Goal: Task Accomplishment & Management: Use online tool/utility

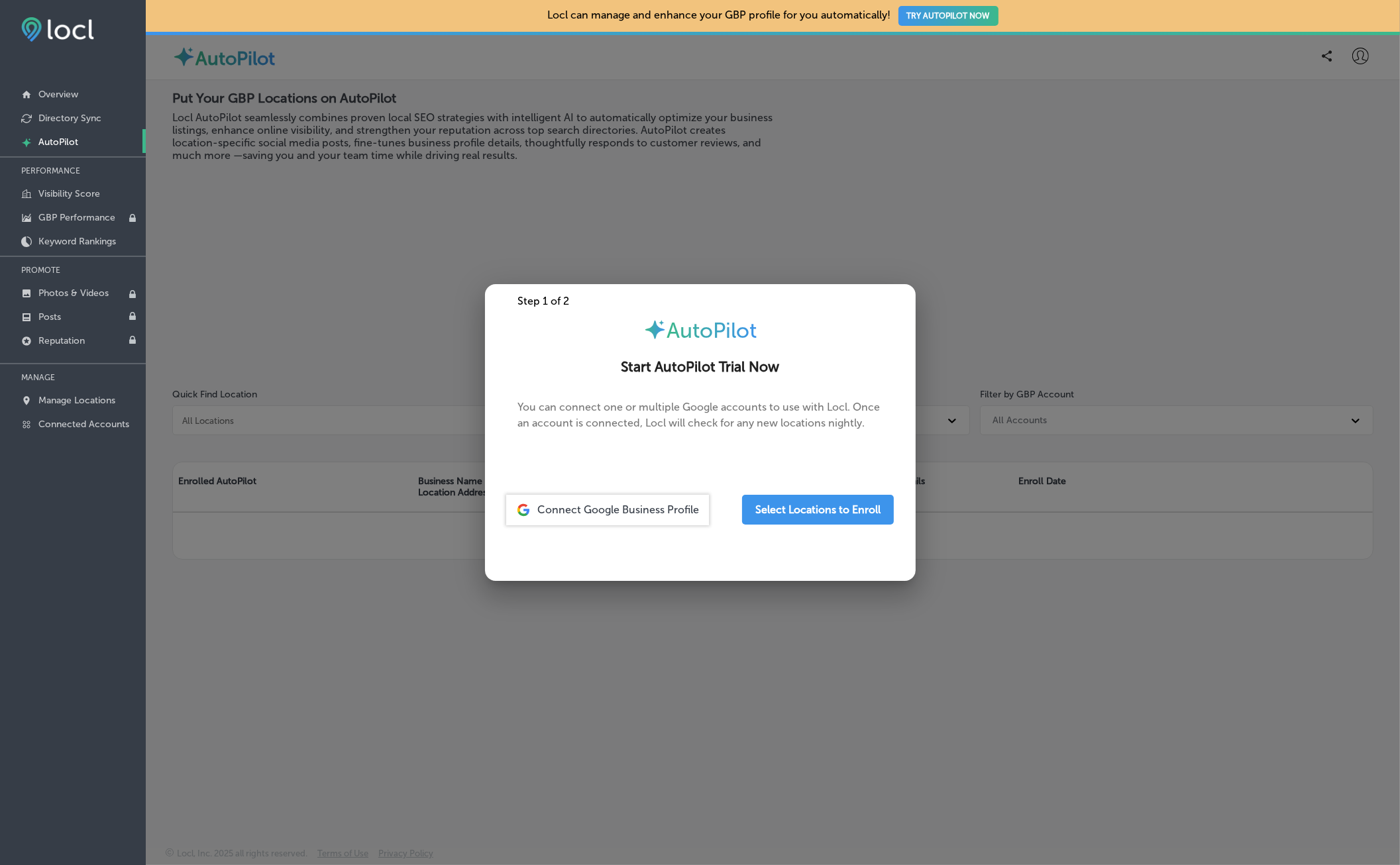
click at [830, 192] on div at bounding box center [700, 432] width 1400 height 865
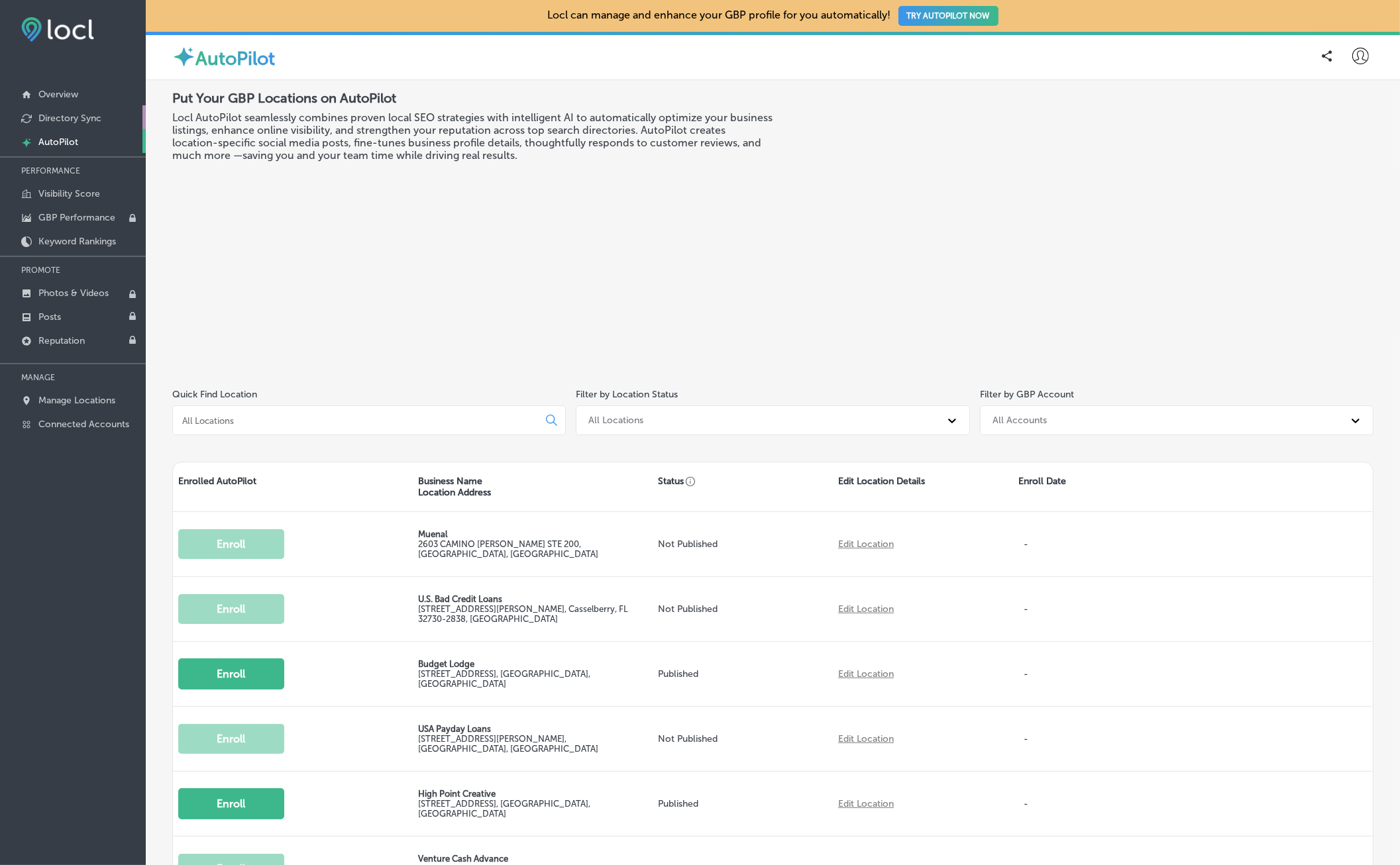
click at [46, 117] on p "Directory Sync" at bounding box center [70, 118] width 63 height 12
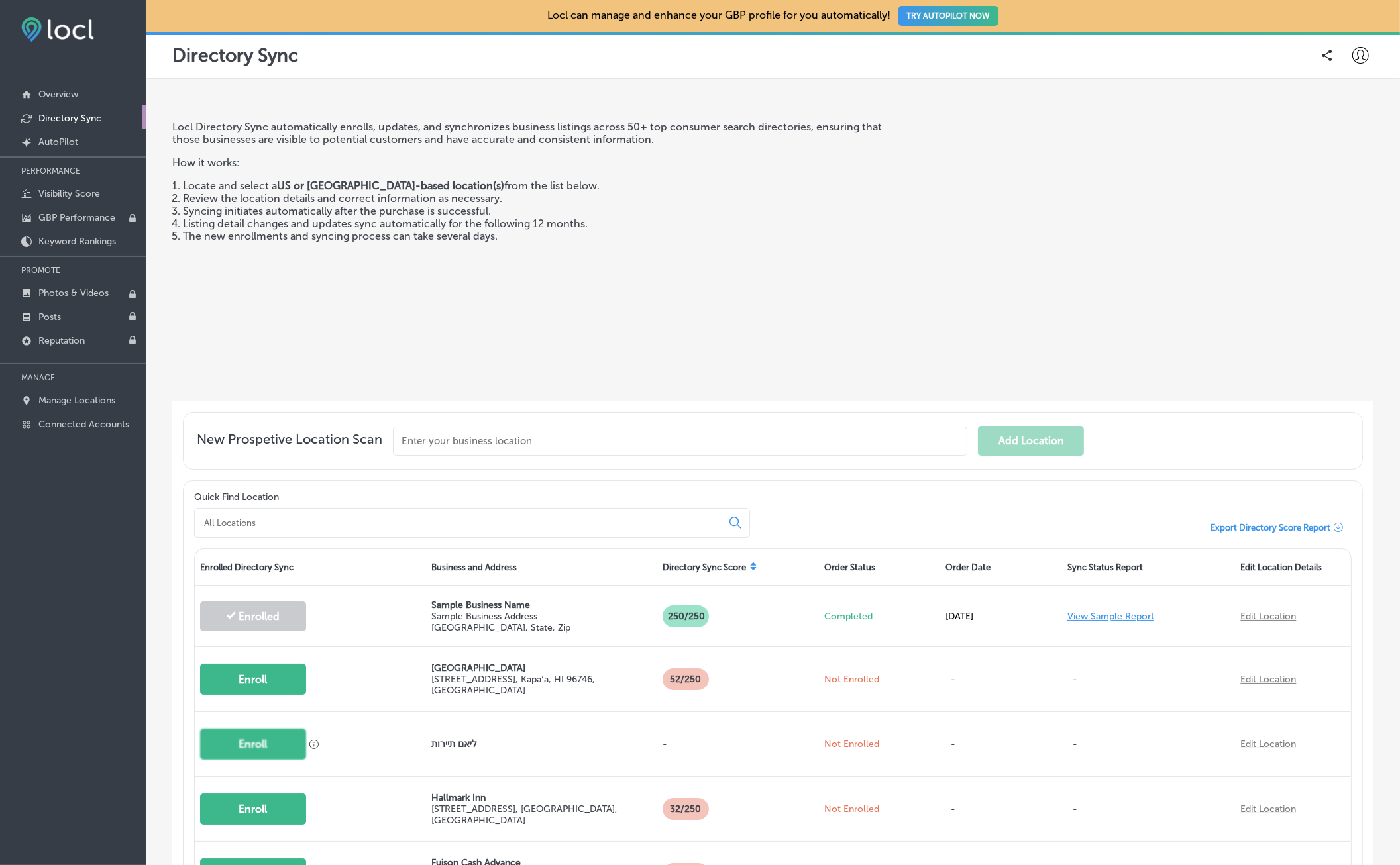
click at [1362, 51] on icon at bounding box center [1361, 55] width 17 height 17
click at [1362, 51] on div at bounding box center [700, 432] width 1400 height 865
click at [450, 235] on li "The new enrollments and syncing process can take several days." at bounding box center [535, 236] width 704 height 12
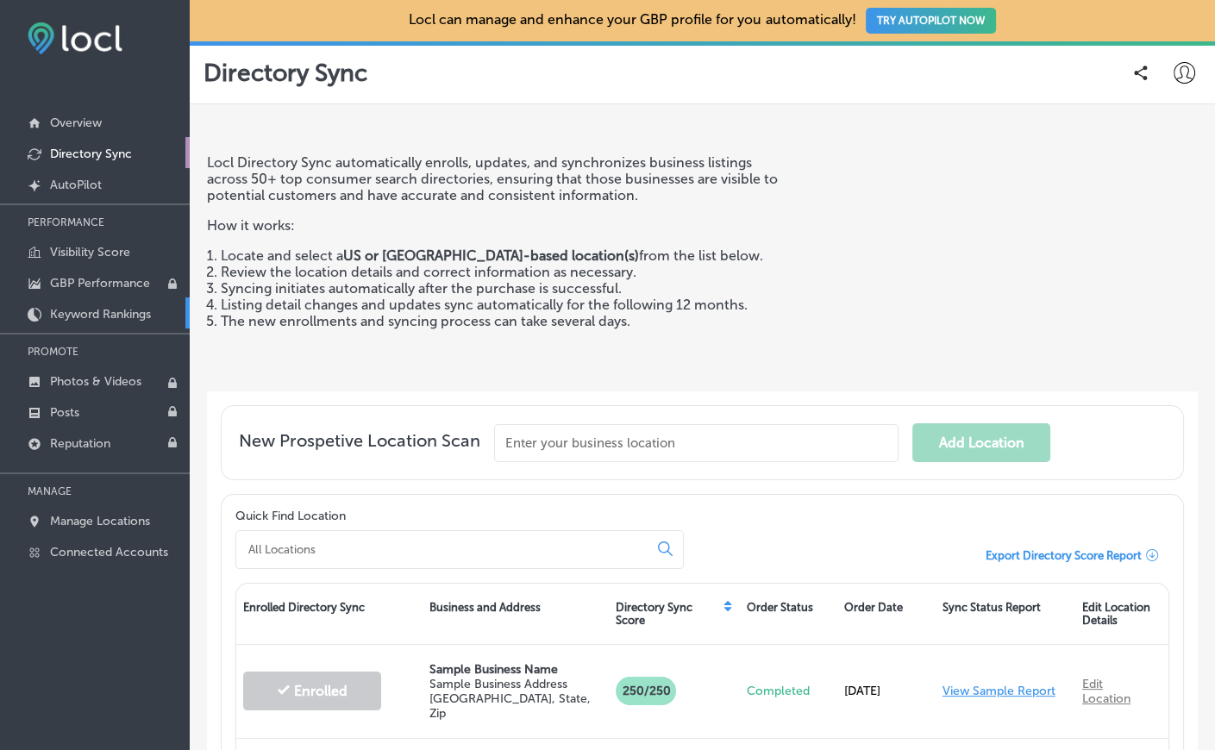
click at [122, 319] on p "Keyword Rankings" at bounding box center [100, 314] width 101 height 15
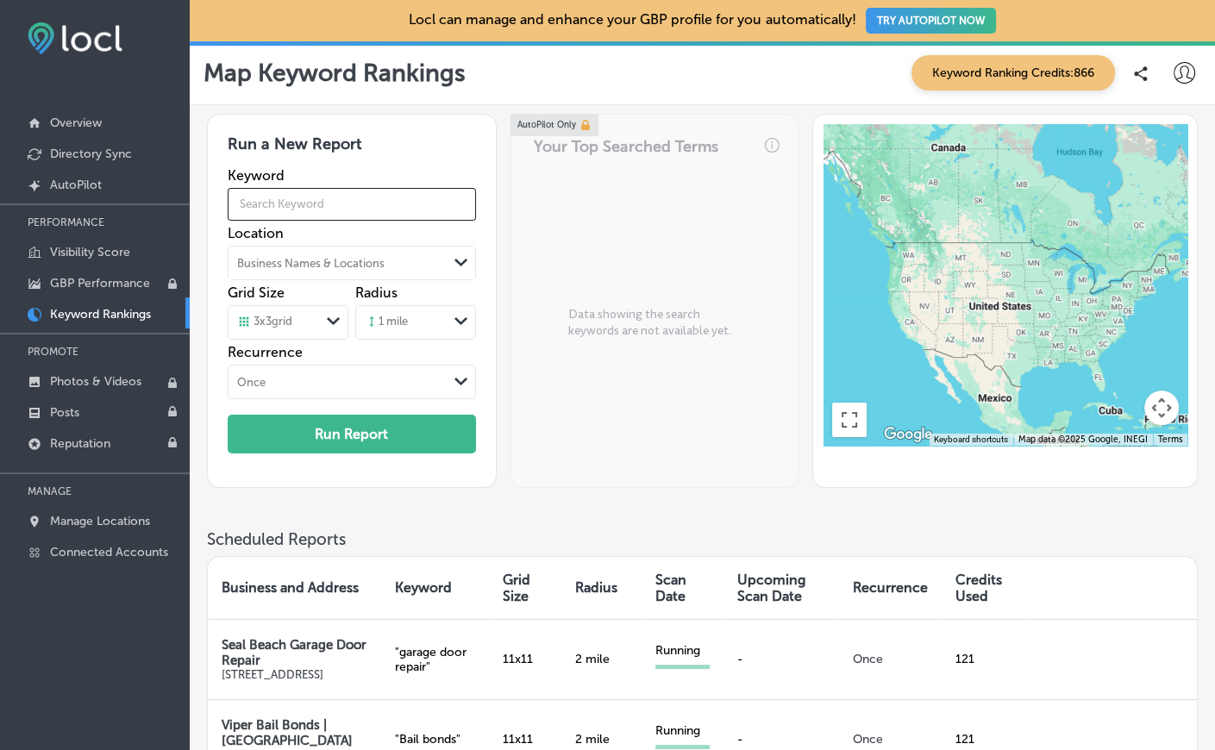
click at [306, 198] on input "text" at bounding box center [352, 204] width 248 height 48
click at [302, 209] on input "text" at bounding box center [352, 204] width 248 height 48
type input "Sliding door repair"
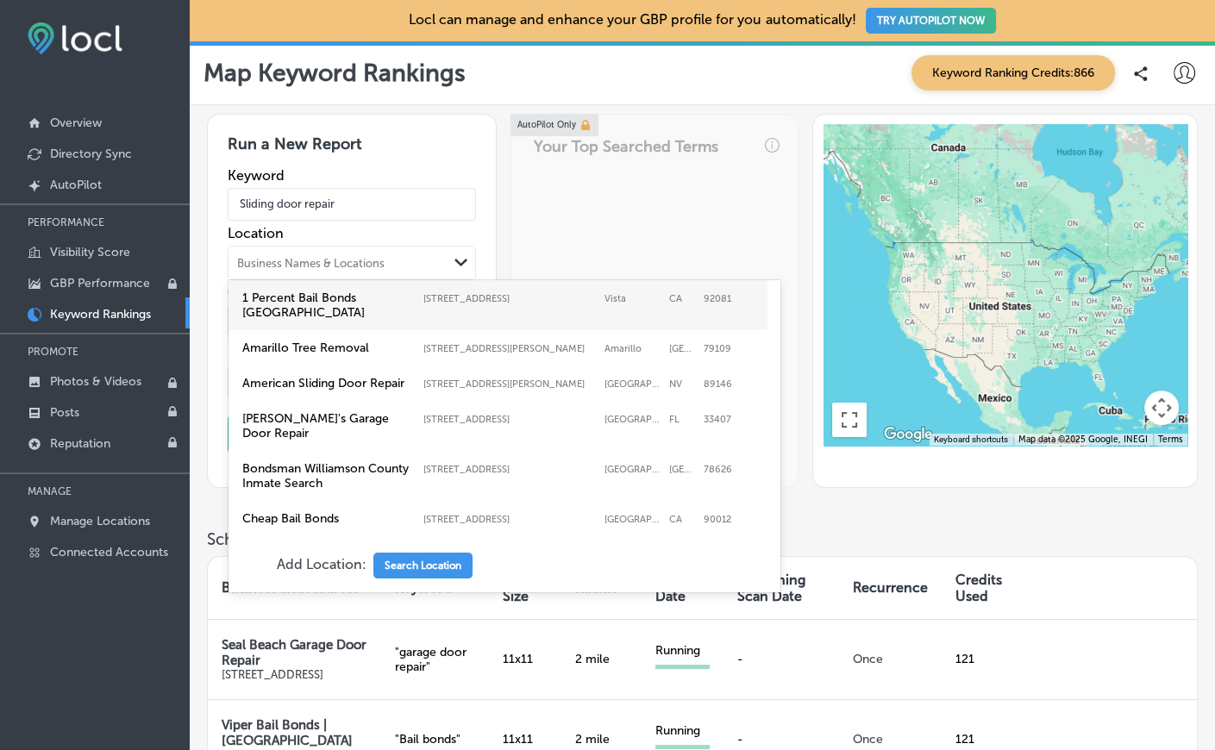
click at [314, 268] on div "Business Names & Locations" at bounding box center [310, 262] width 147 height 13
paste input "Apollo Sliding Doors"
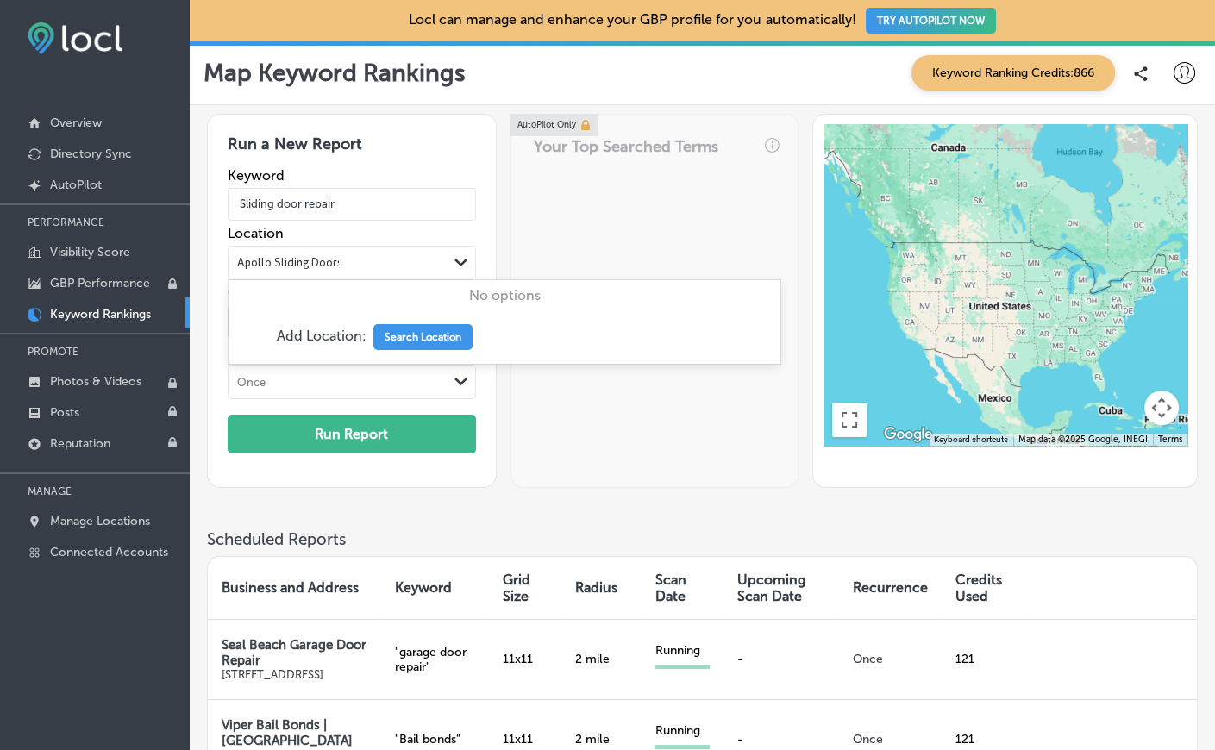
type input "Apollo Sliding Doors"
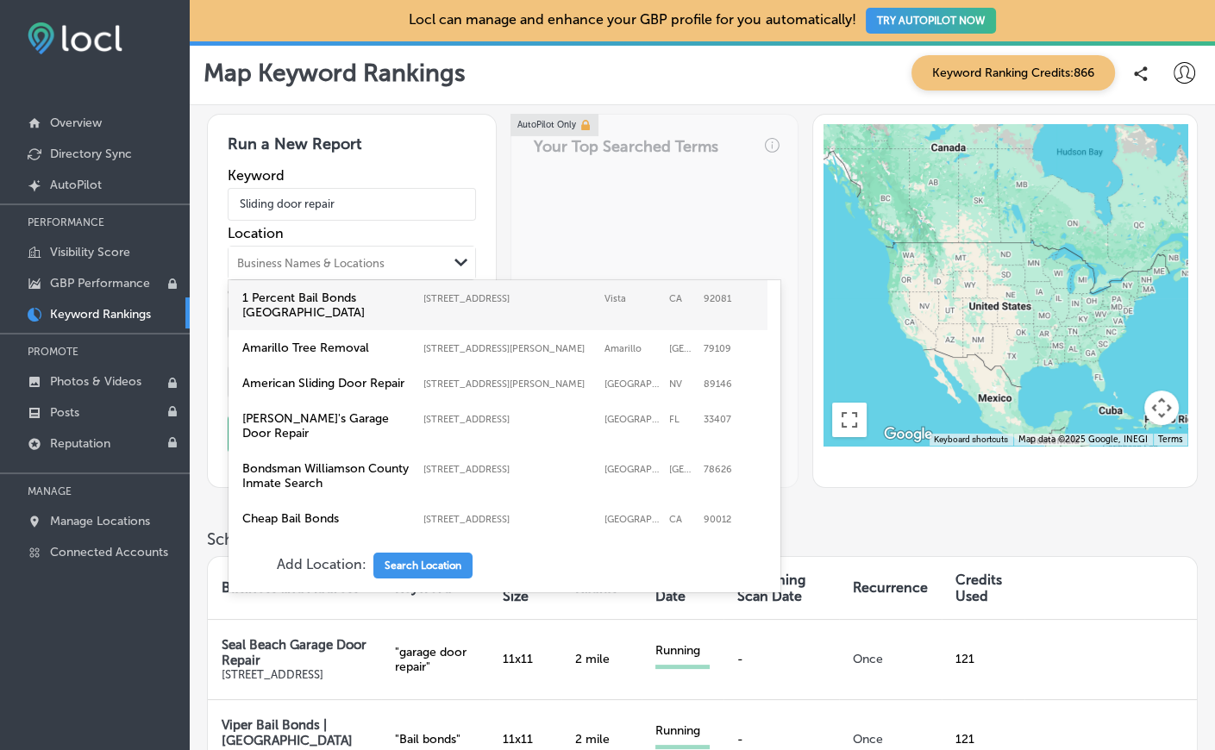
click at [313, 264] on div "Business Names & Locations" at bounding box center [310, 262] width 147 height 13
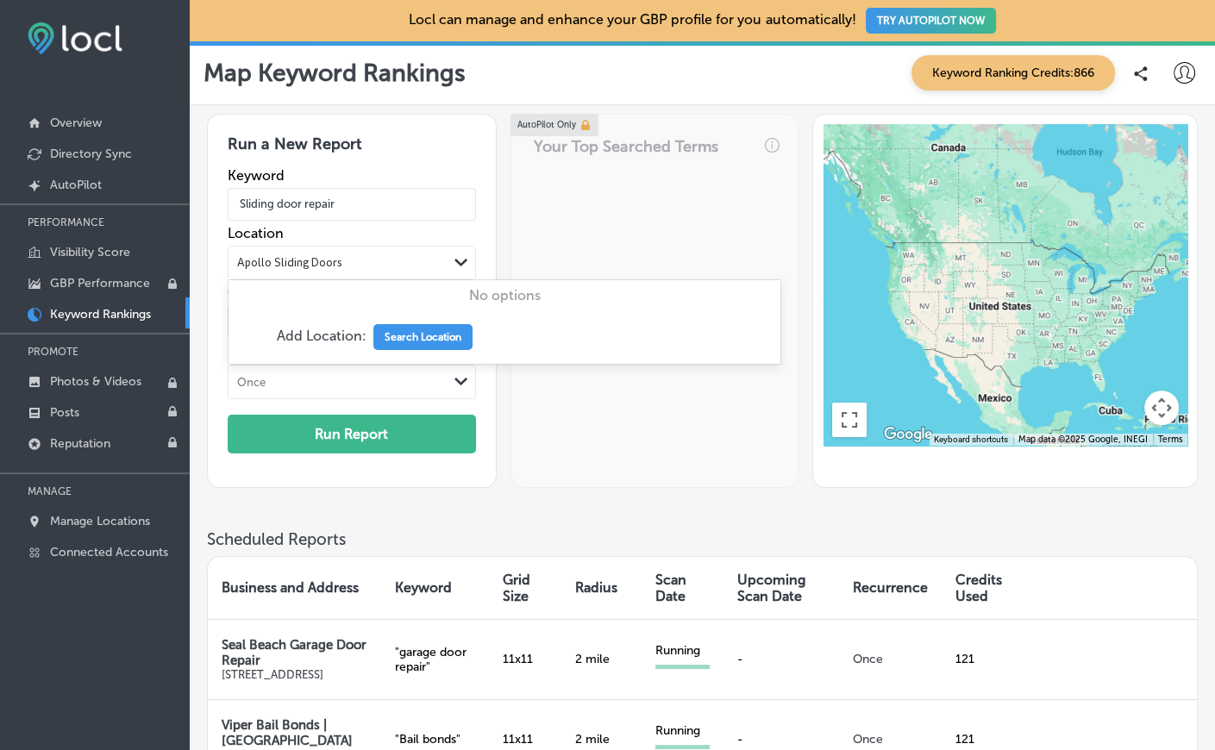
paste input "9074 S Dixie Hwy, Pinecrest, FL 33156"
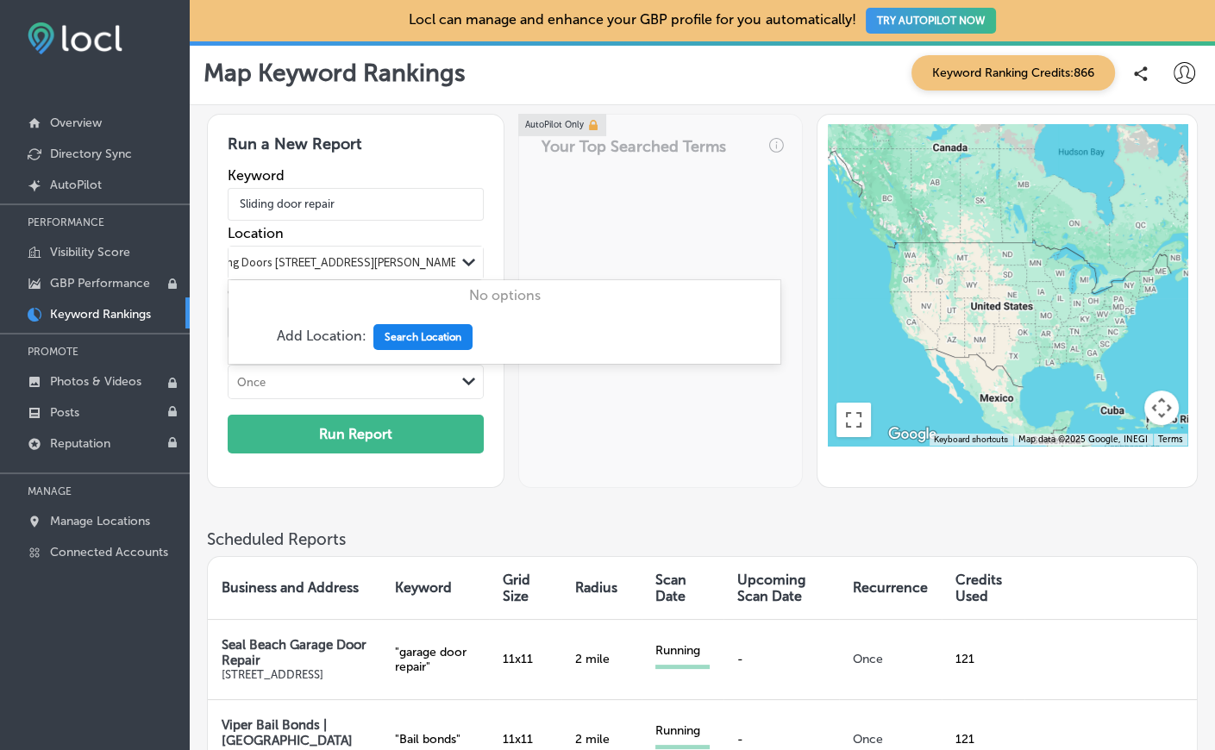
click at [433, 338] on button "Search Location" at bounding box center [422, 337] width 99 height 26
type input "Apollo Sliding Doors 9074 S Dixie Hwy, Pinecrest, FL 33156"
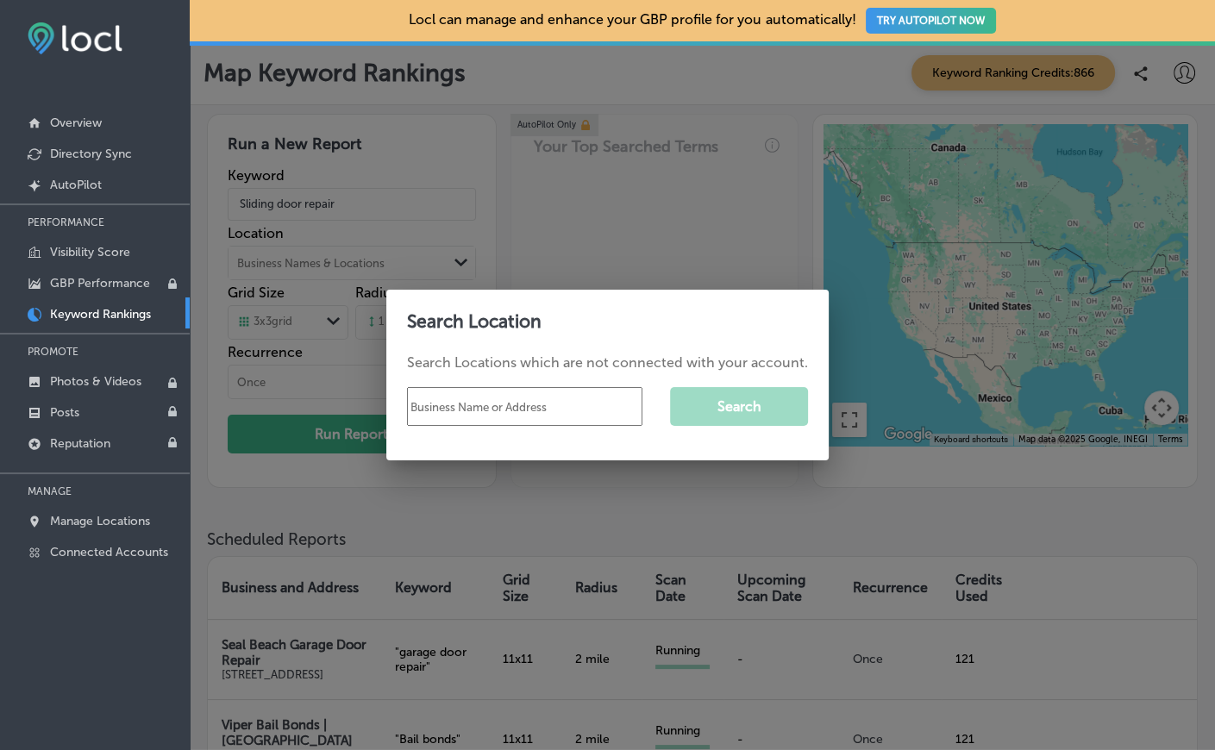
scroll to position [0, 0]
click at [482, 409] on input "text" at bounding box center [524, 406] width 235 height 39
paste input "9074 S Dixie Hwy, Pinecrest, FL 33156"
type input "Apollo Sliding Doors 9074 S Dixie Hwy, Pinecrest, FL 33156"
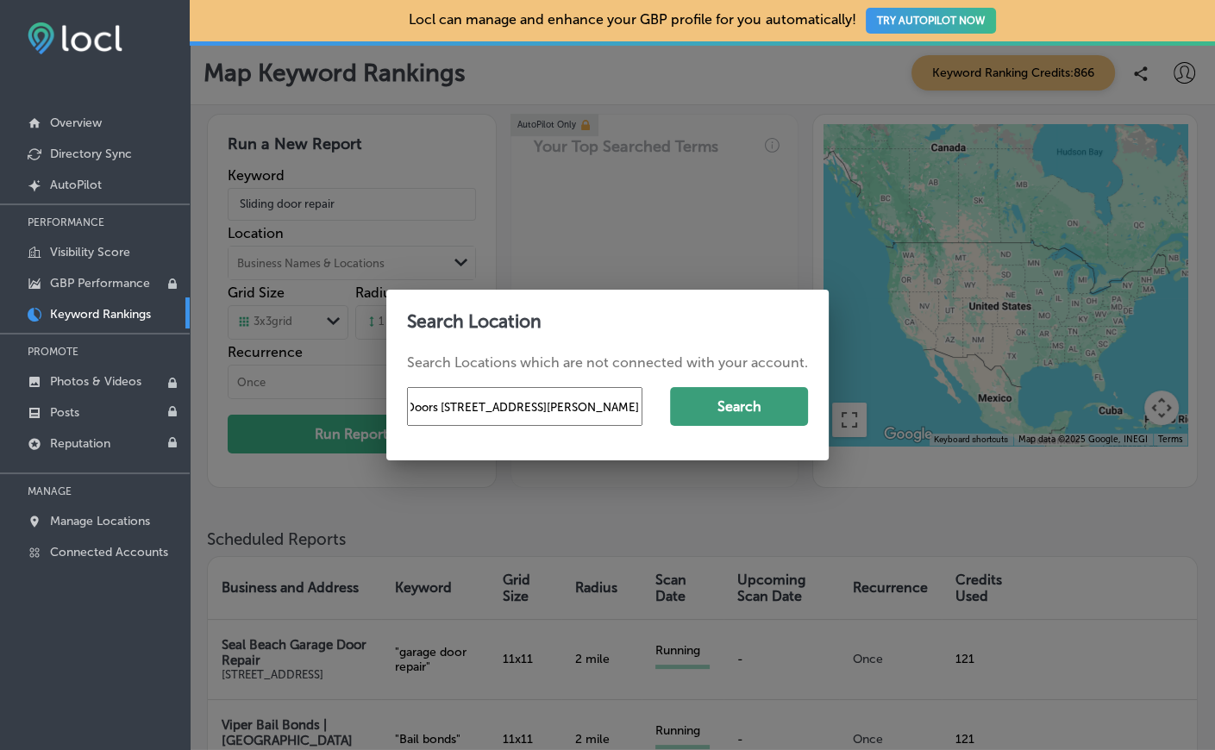
click at [705, 395] on button "Search" at bounding box center [739, 406] width 138 height 39
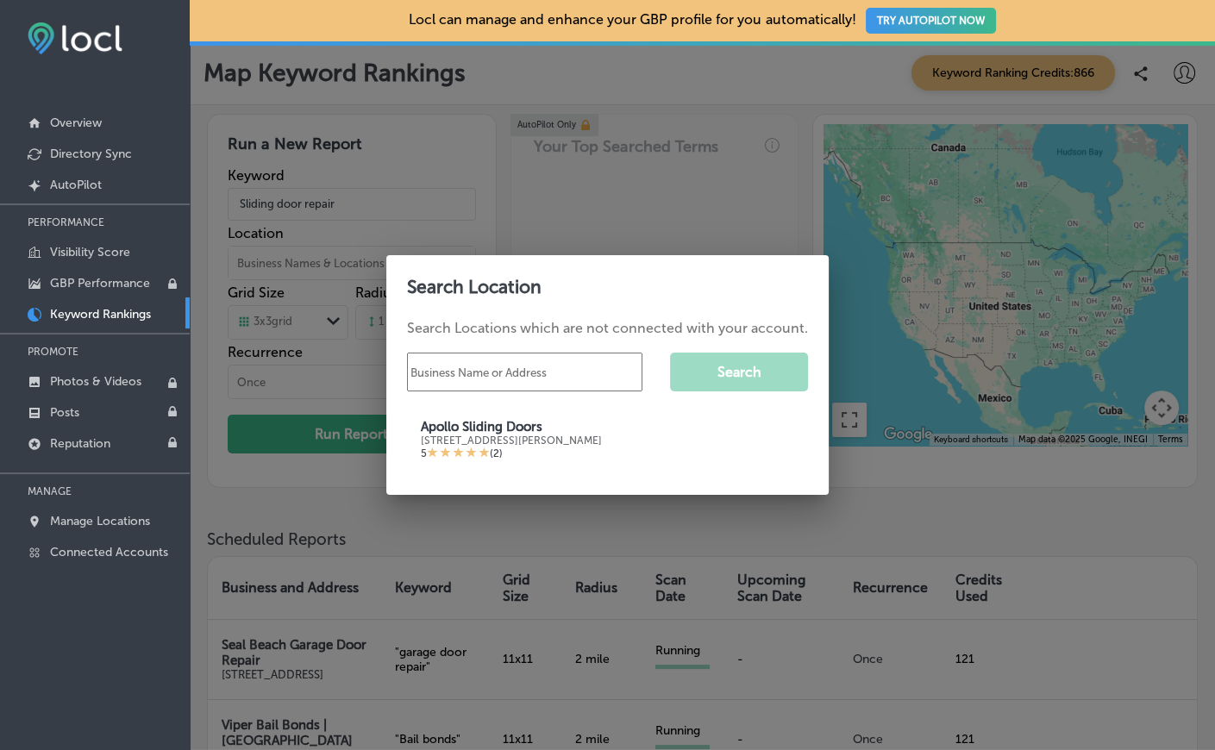
scroll to position [0, 0]
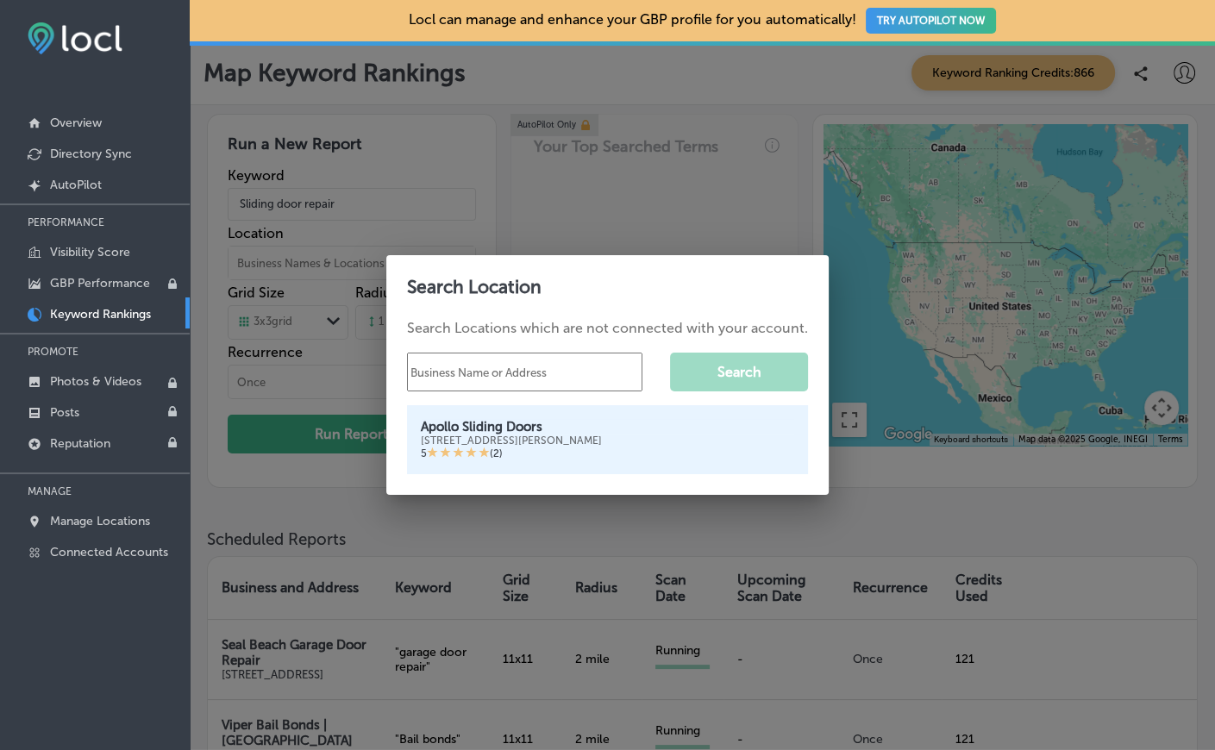
click at [541, 429] on div "Apollo Sliding Doors" at bounding box center [607, 427] width 373 height 16
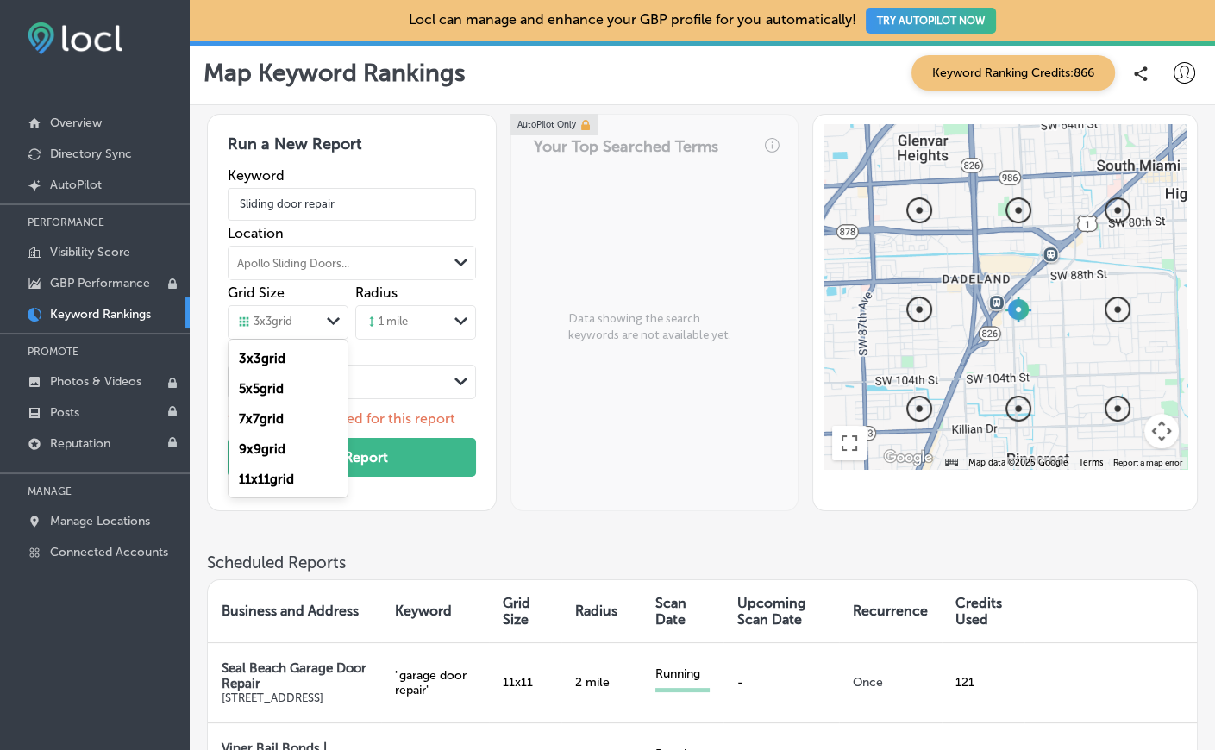
click at [292, 324] on div "3 x 3 grid" at bounding box center [264, 323] width 55 height 16
click at [275, 450] on label "9 x 9 grid" at bounding box center [262, 449] width 47 height 16
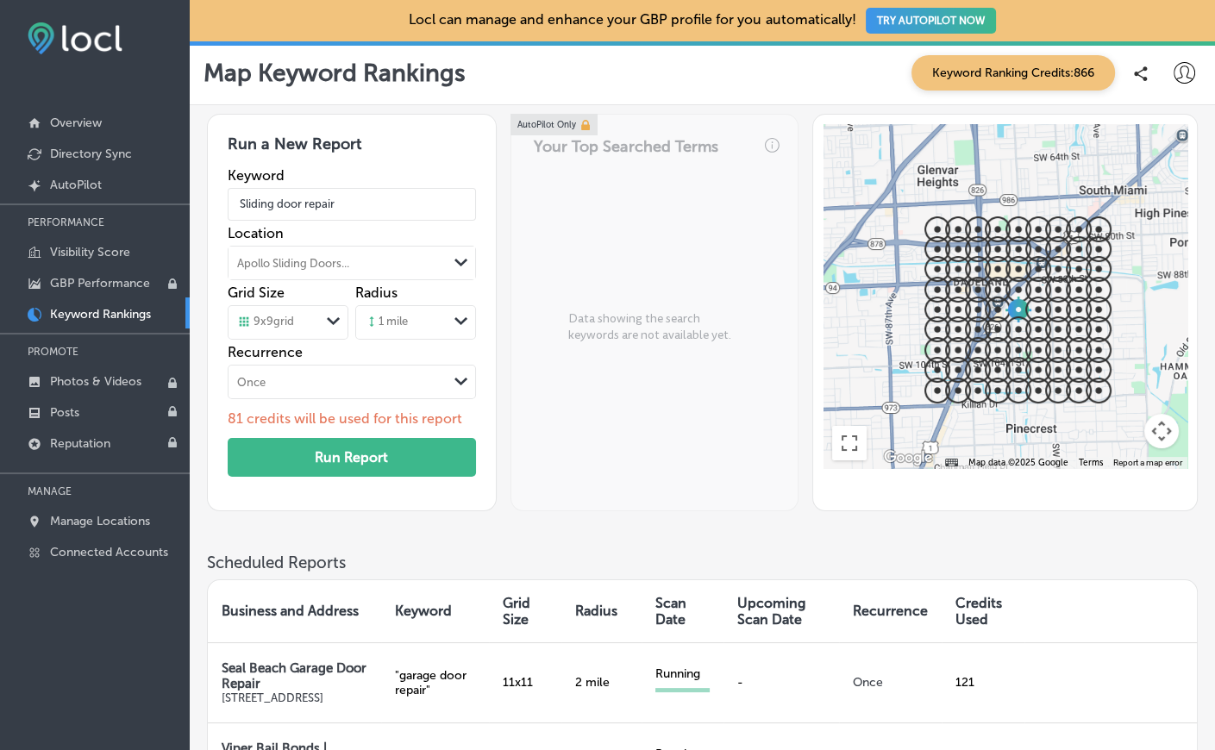
click at [385, 324] on div "1 mile" at bounding box center [386, 323] width 43 height 16
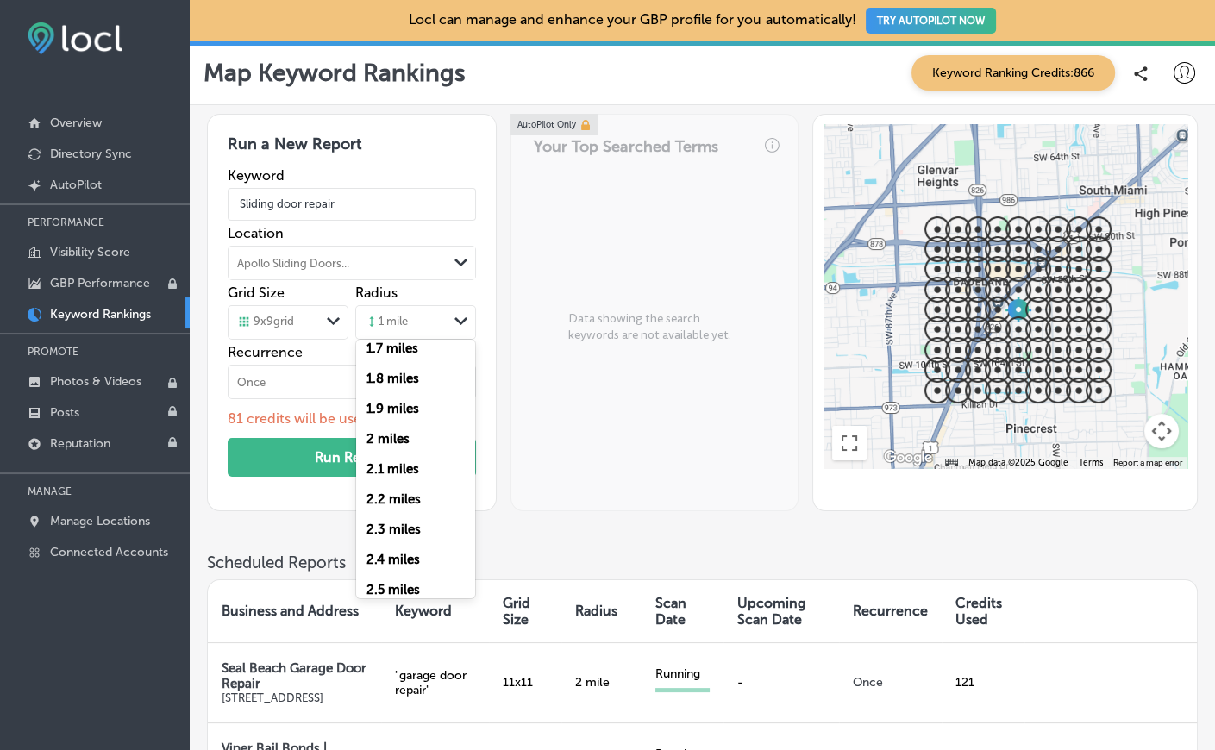
scroll to position [497, 0]
click at [391, 440] on label "2 miles" at bounding box center [387, 436] width 43 height 16
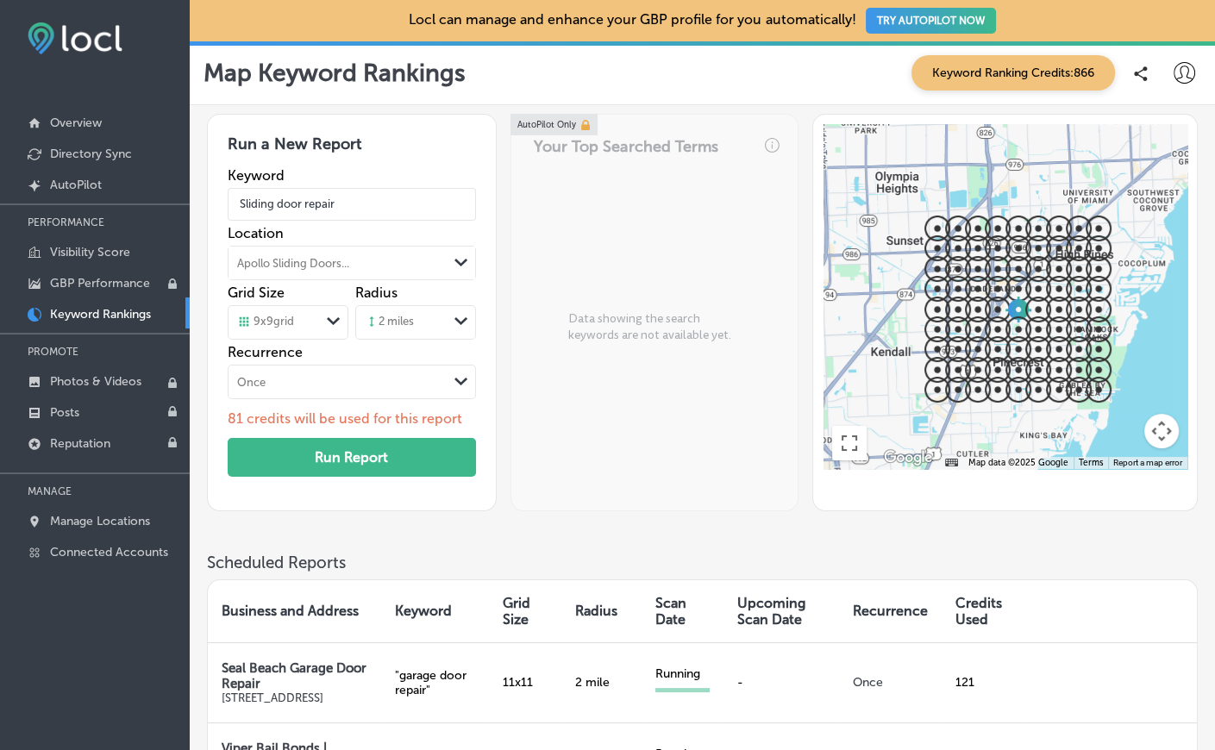
click at [327, 422] on p "81 credits will be used for this report" at bounding box center [352, 418] width 248 height 16
click at [331, 456] on button "Run Report" at bounding box center [352, 457] width 248 height 39
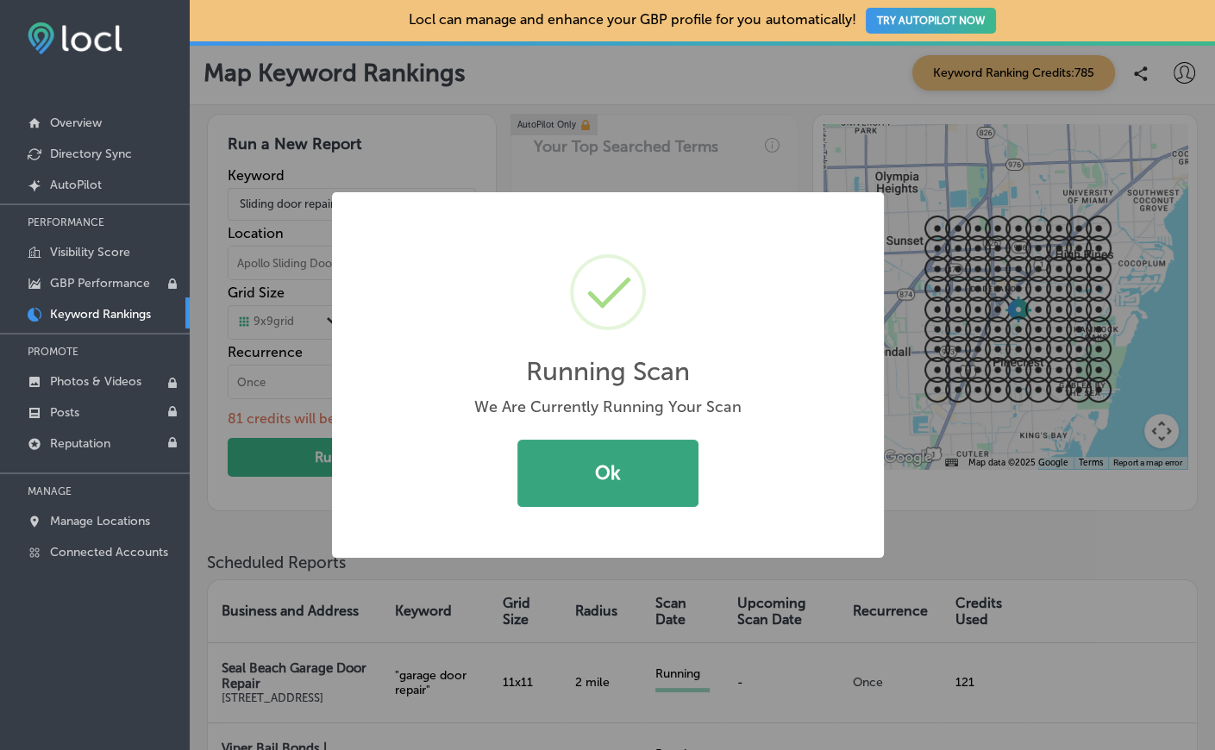
click at [646, 481] on button "Ok" at bounding box center [607, 473] width 181 height 67
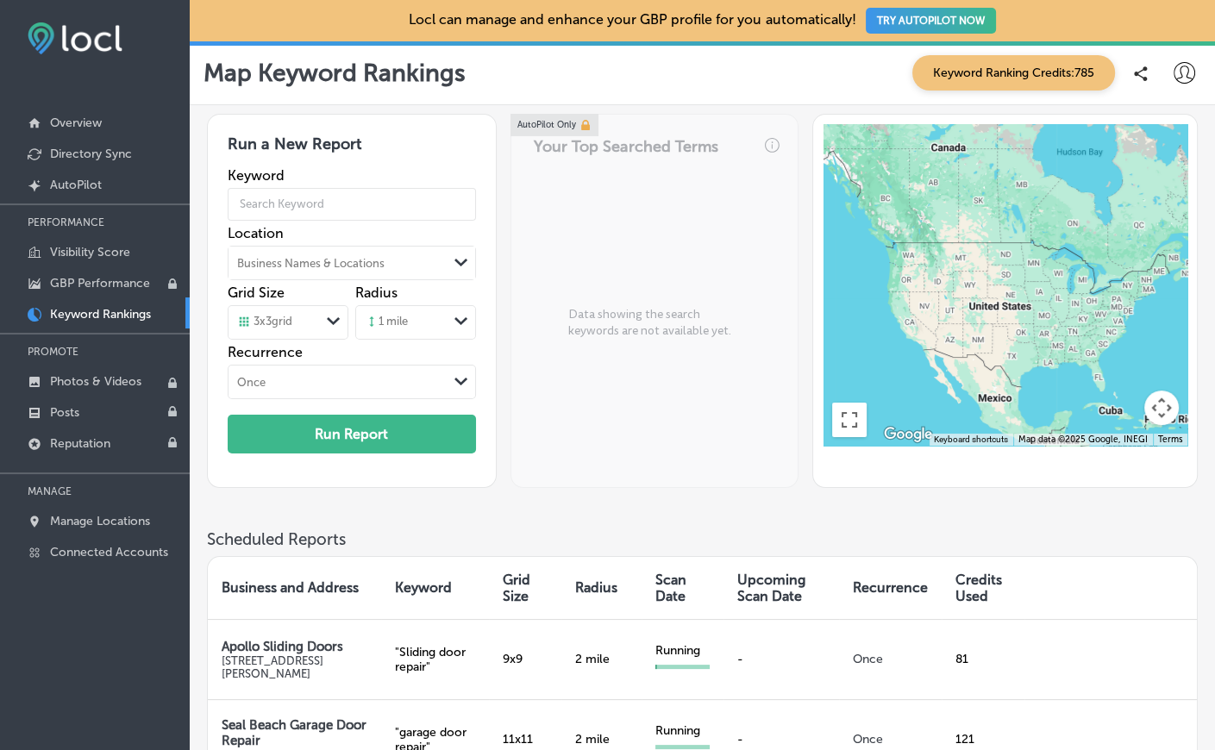
click at [303, 262] on div "Business Names & Locations" at bounding box center [310, 262] width 147 height 13
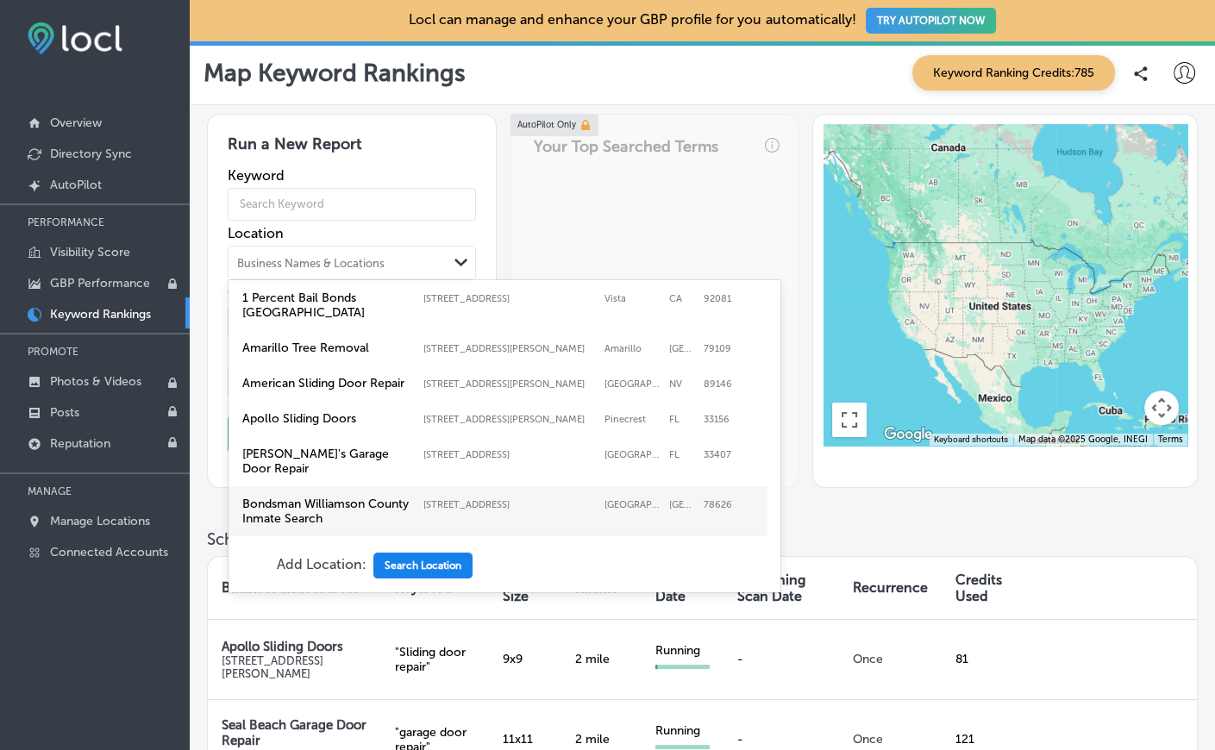
click at [410, 572] on button "Search Location" at bounding box center [422, 566] width 99 height 26
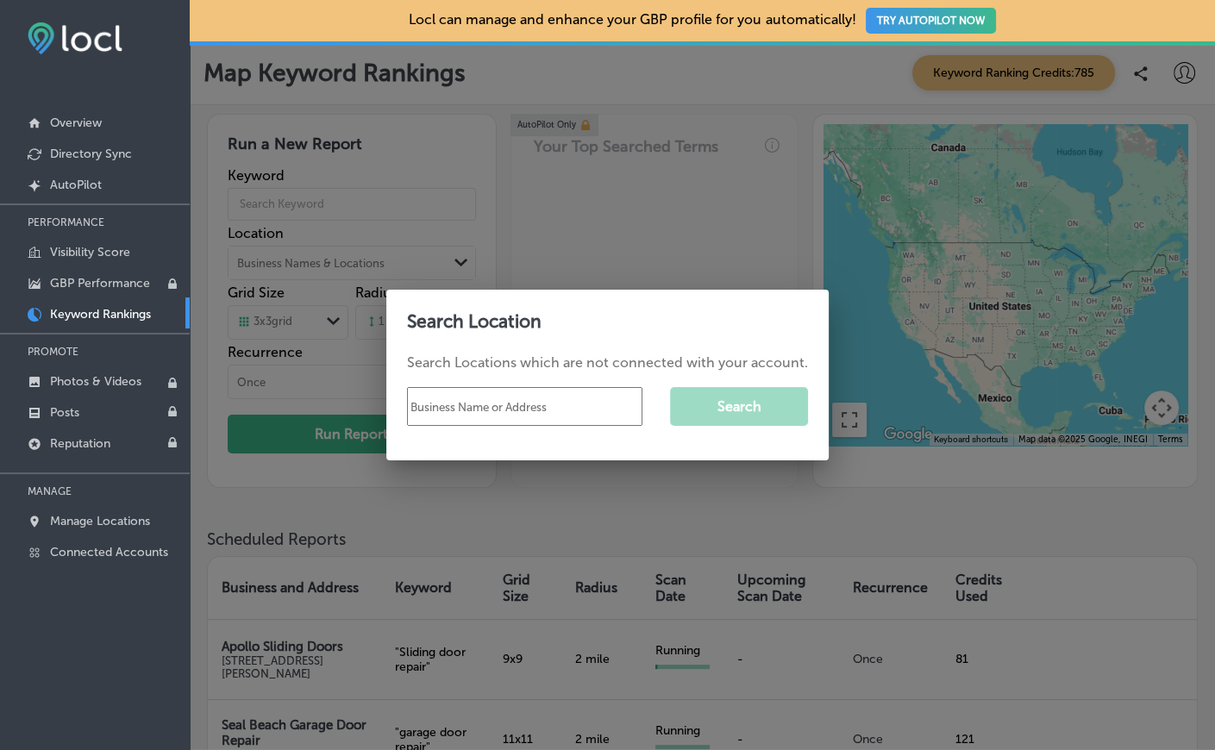
click at [467, 416] on input "text" at bounding box center [524, 406] width 235 height 39
paste input "American Sliding Door's Repair"
type input "American Sliding Door's Repair manapalan fl"
click at [709, 426] on button "Search" at bounding box center [739, 406] width 138 height 39
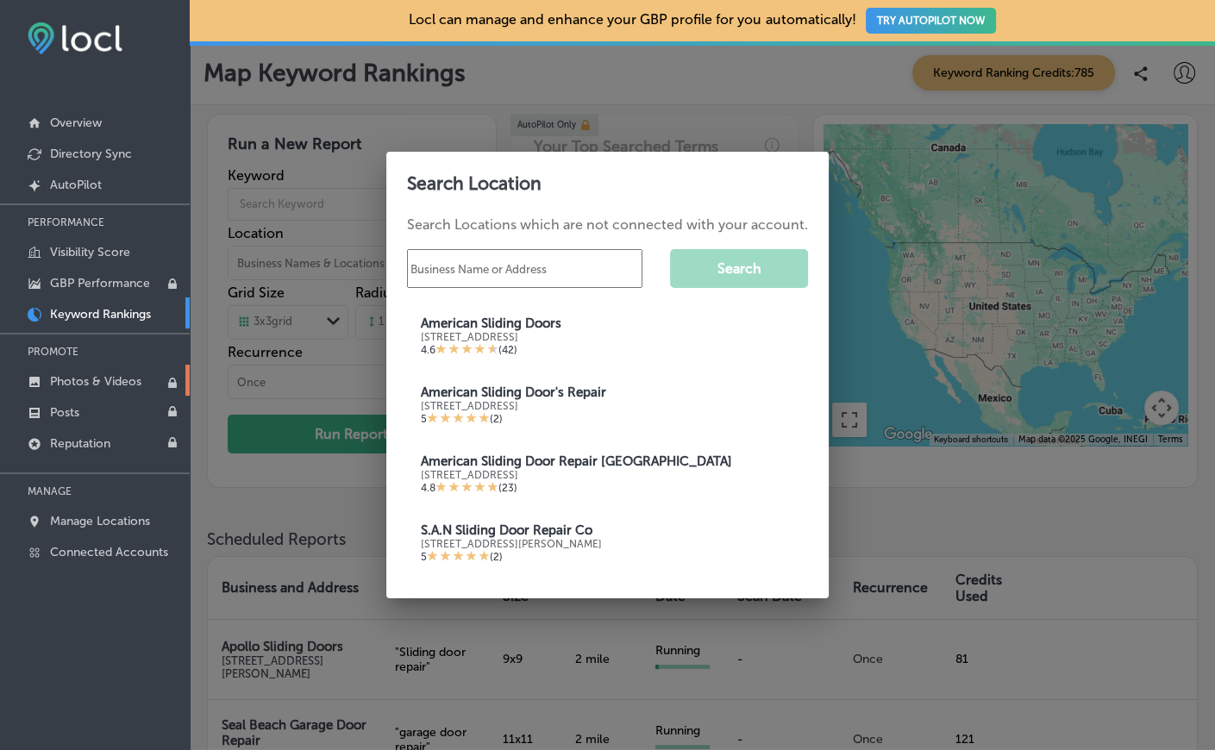
scroll to position [0, 0]
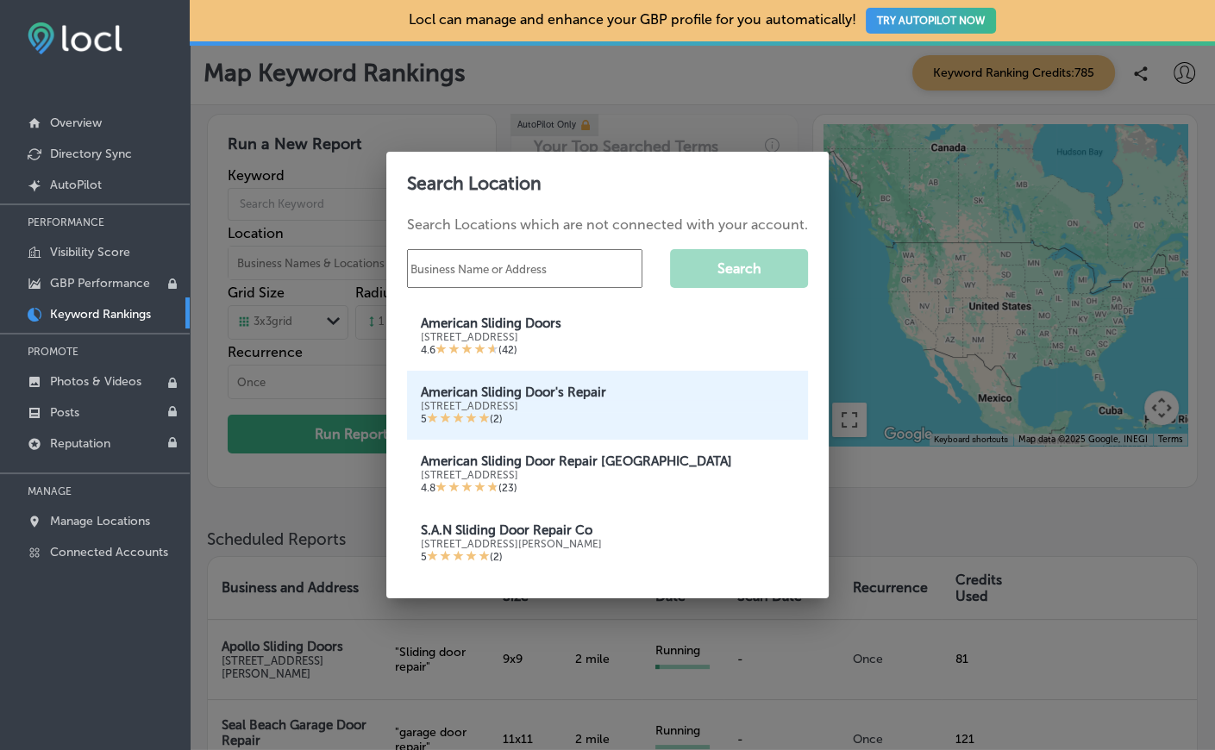
click at [629, 410] on div "[STREET_ADDRESS]" at bounding box center [607, 406] width 373 height 12
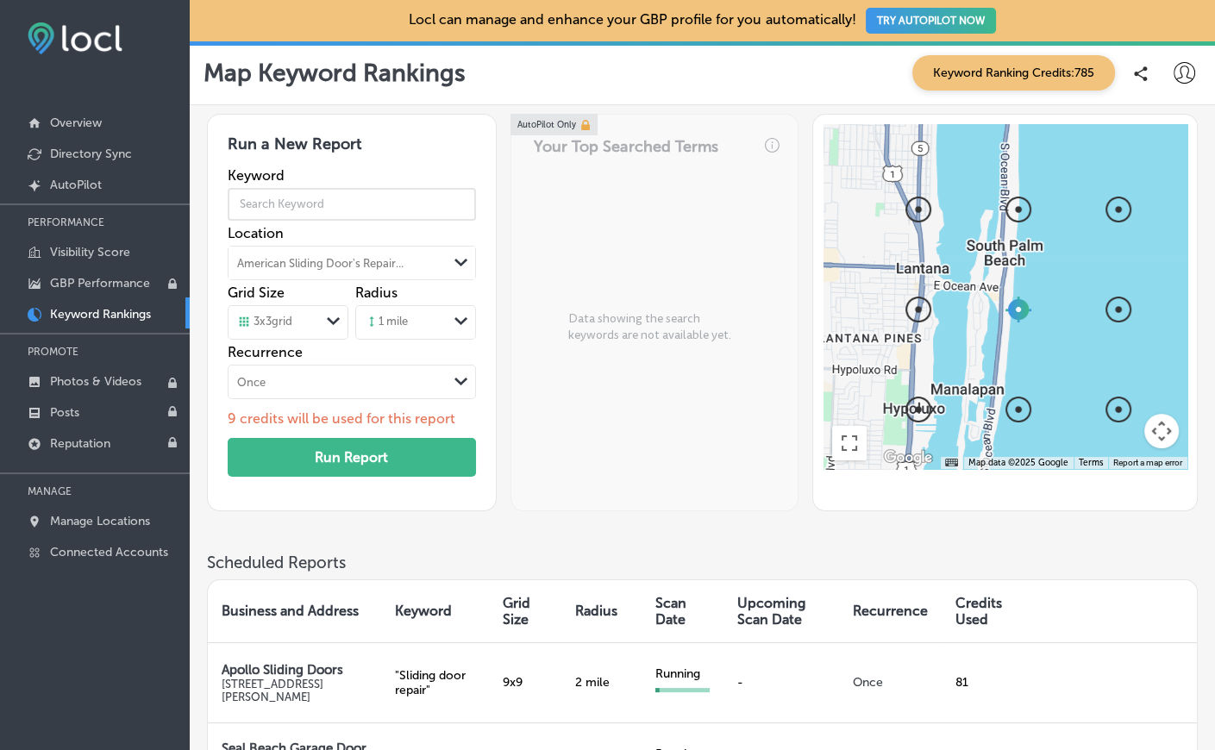
click at [300, 203] on input "text" at bounding box center [352, 204] width 248 height 48
type input "Sliding Door Repair"
click at [300, 309] on div "3 x 3 grid Path Created with Sketch." at bounding box center [287, 322] width 119 height 33
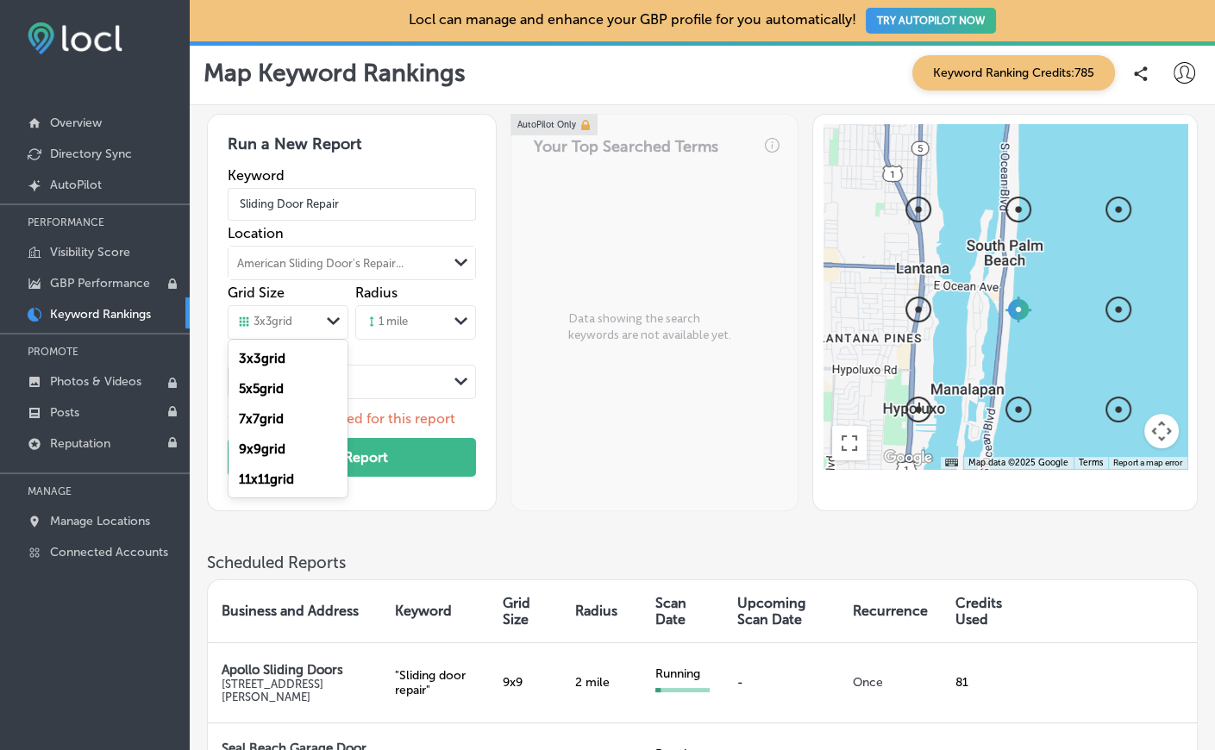
click at [262, 447] on label "9 x 9 grid" at bounding box center [262, 449] width 47 height 16
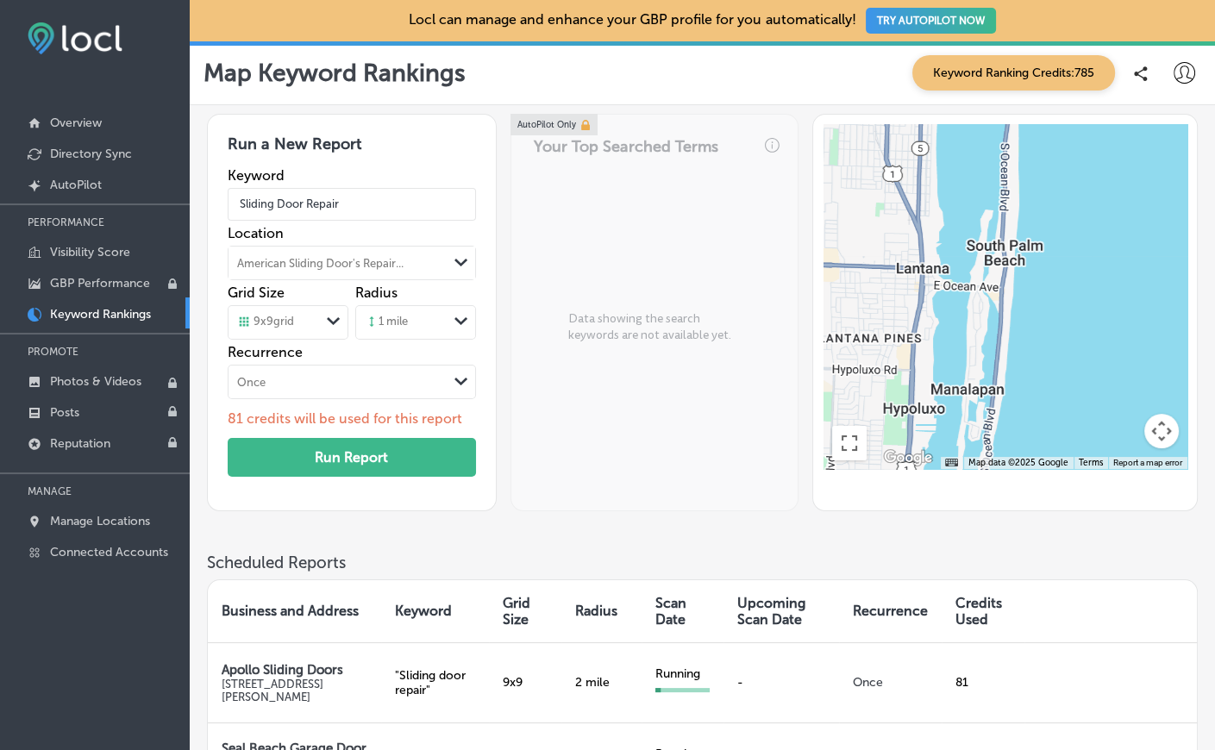
click at [397, 325] on div "1 mile" at bounding box center [386, 323] width 43 height 16
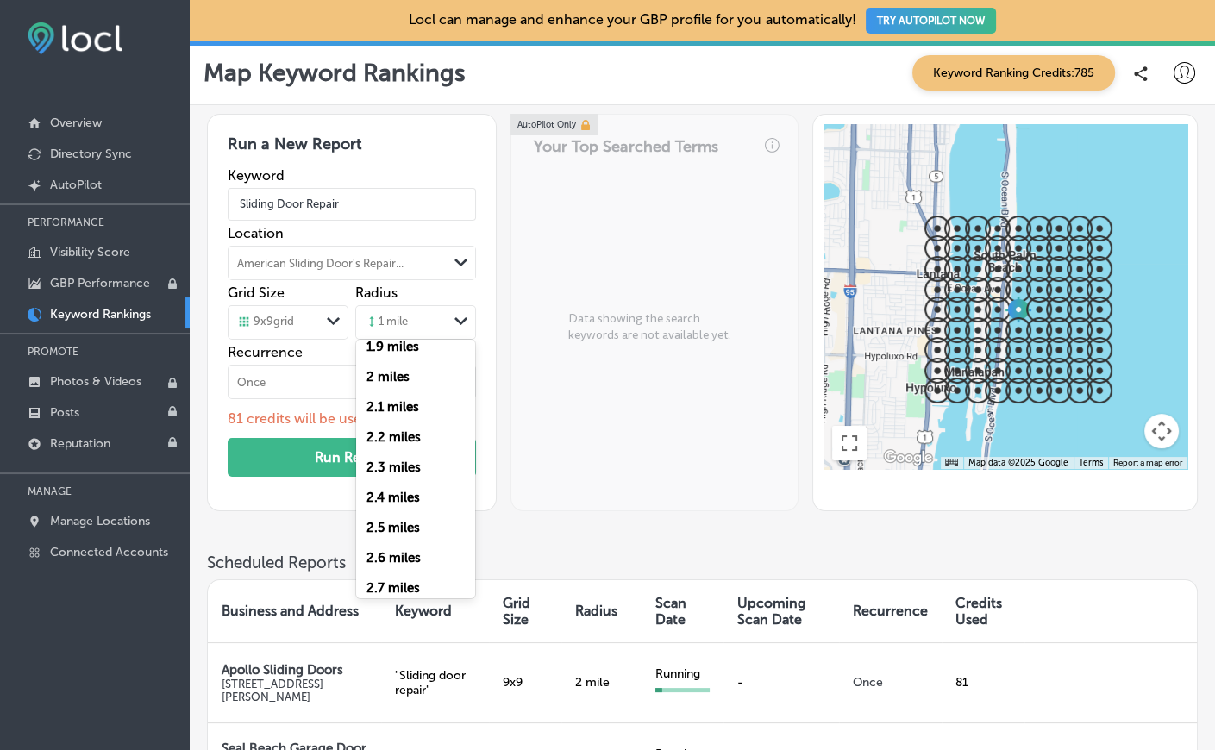
scroll to position [497, 0]
click at [376, 434] on label "2 miles" at bounding box center [387, 436] width 43 height 16
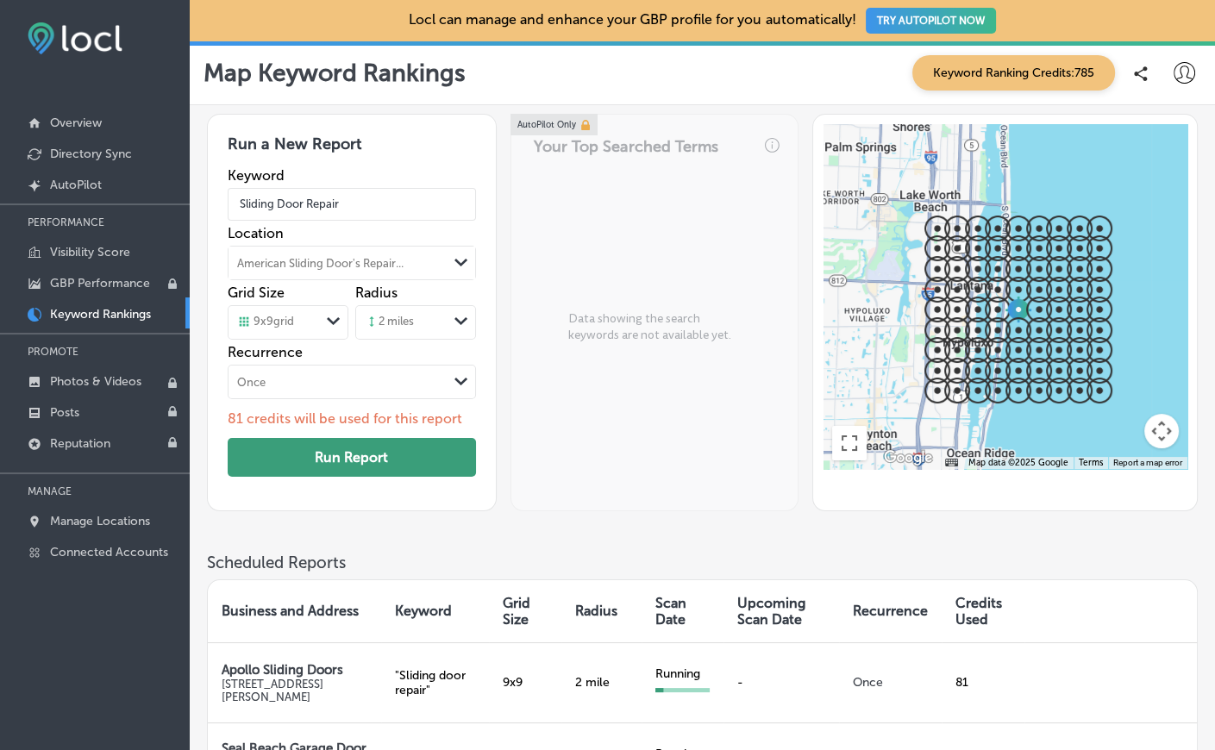
click at [361, 453] on button "Run Report" at bounding box center [352, 457] width 248 height 39
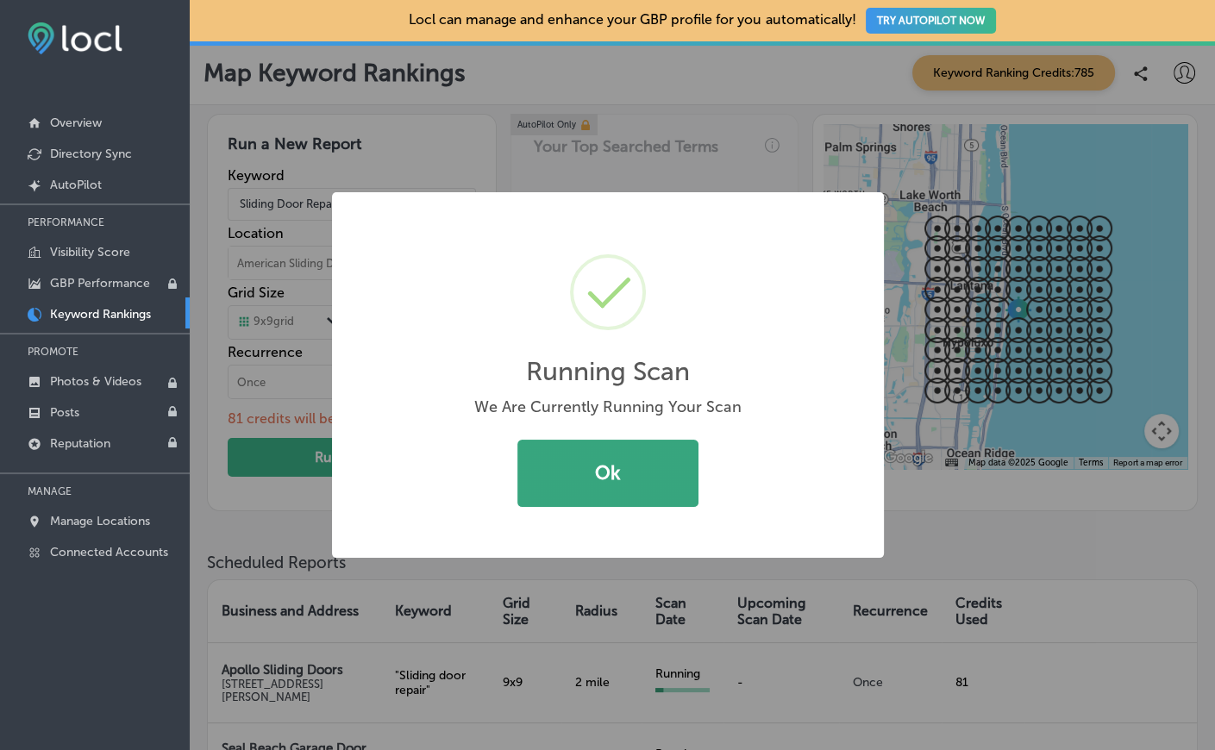
click at [585, 471] on button "Ok" at bounding box center [607, 473] width 181 height 67
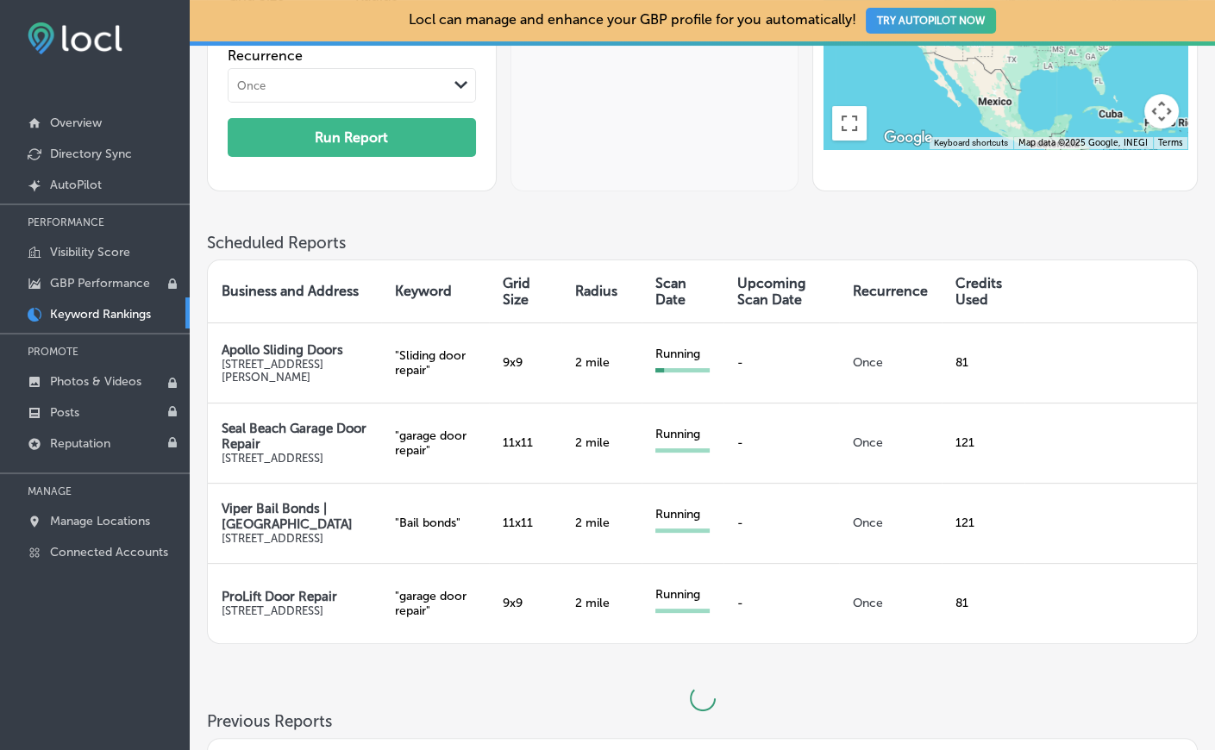
scroll to position [297, 0]
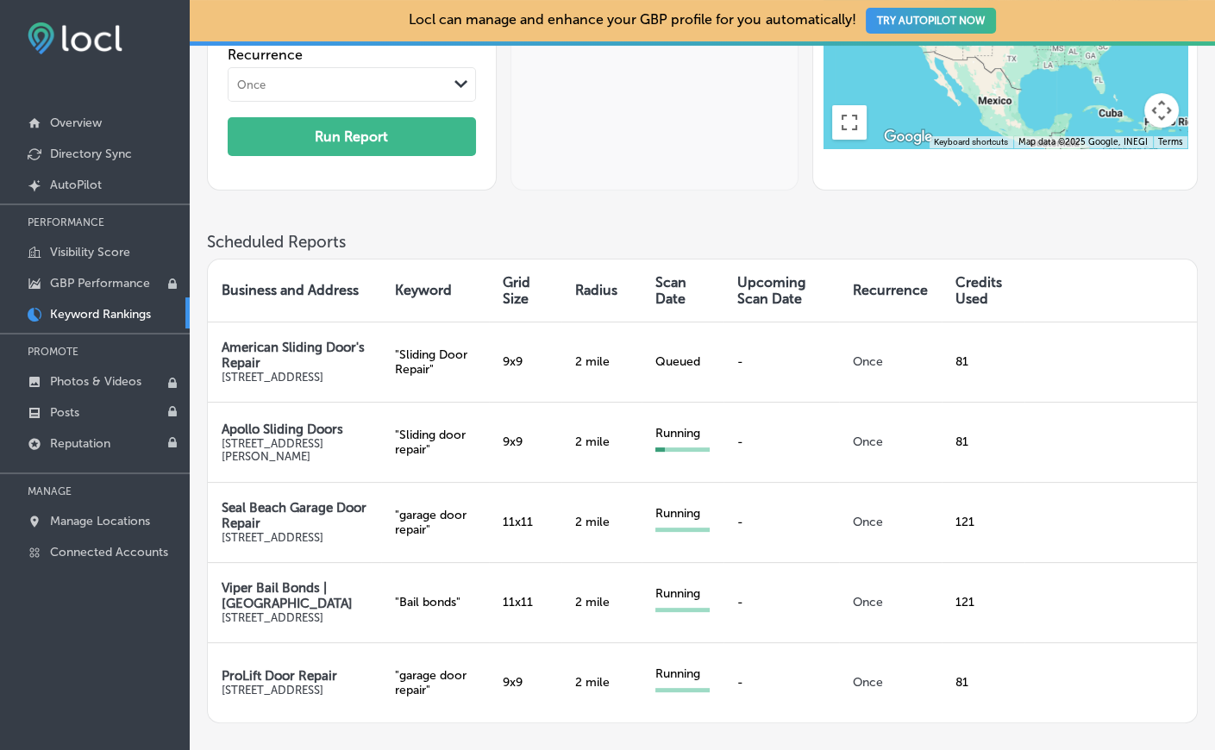
click at [581, 229] on div "Run a New Report Keyword Location Business Names & Locations Path Created with …" at bounding box center [702, 24] width 991 height 416
click at [653, 164] on div "AutoPilot Only Your Top Searched Terms Data showing the search keywords are not…" at bounding box center [654, 3] width 288 height 374
click at [608, 201] on div "Run a New Report Keyword Location Business Names & Locations Path Created with …" at bounding box center [702, 24] width 991 height 416
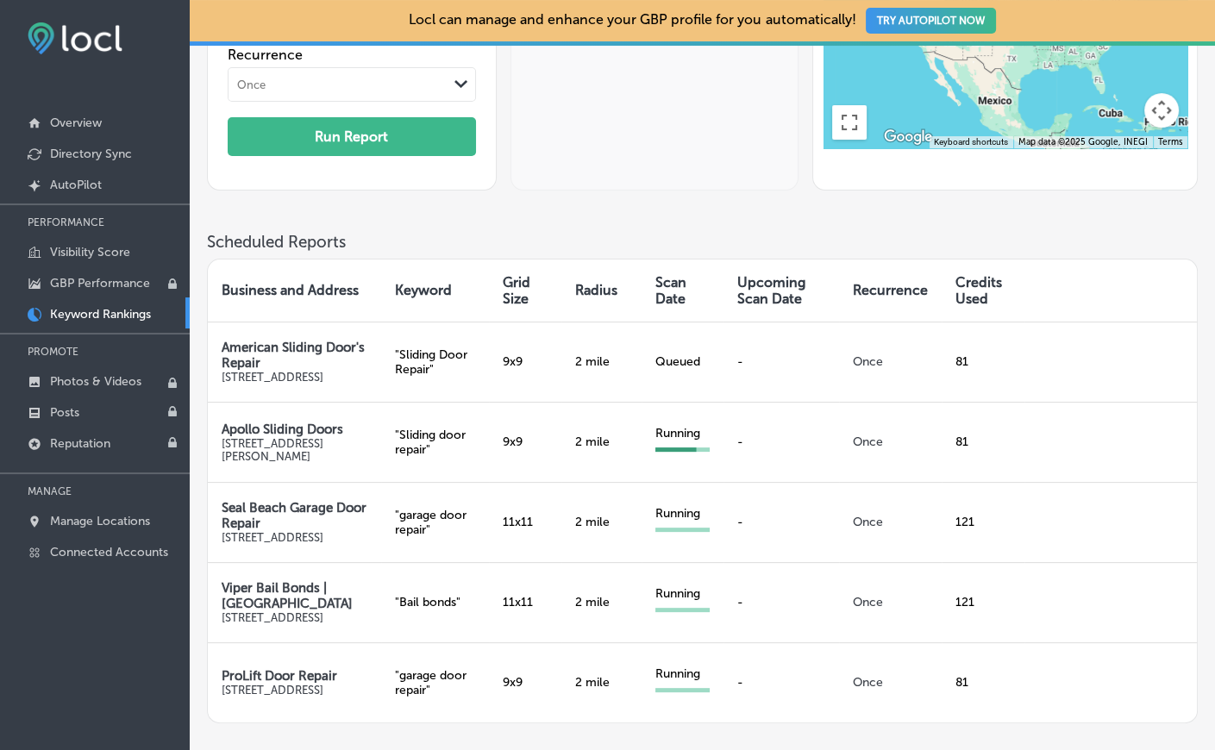
click at [607, 201] on div "Run a New Report Keyword Location Business Names & Locations Path Created with …" at bounding box center [702, 24] width 991 height 416
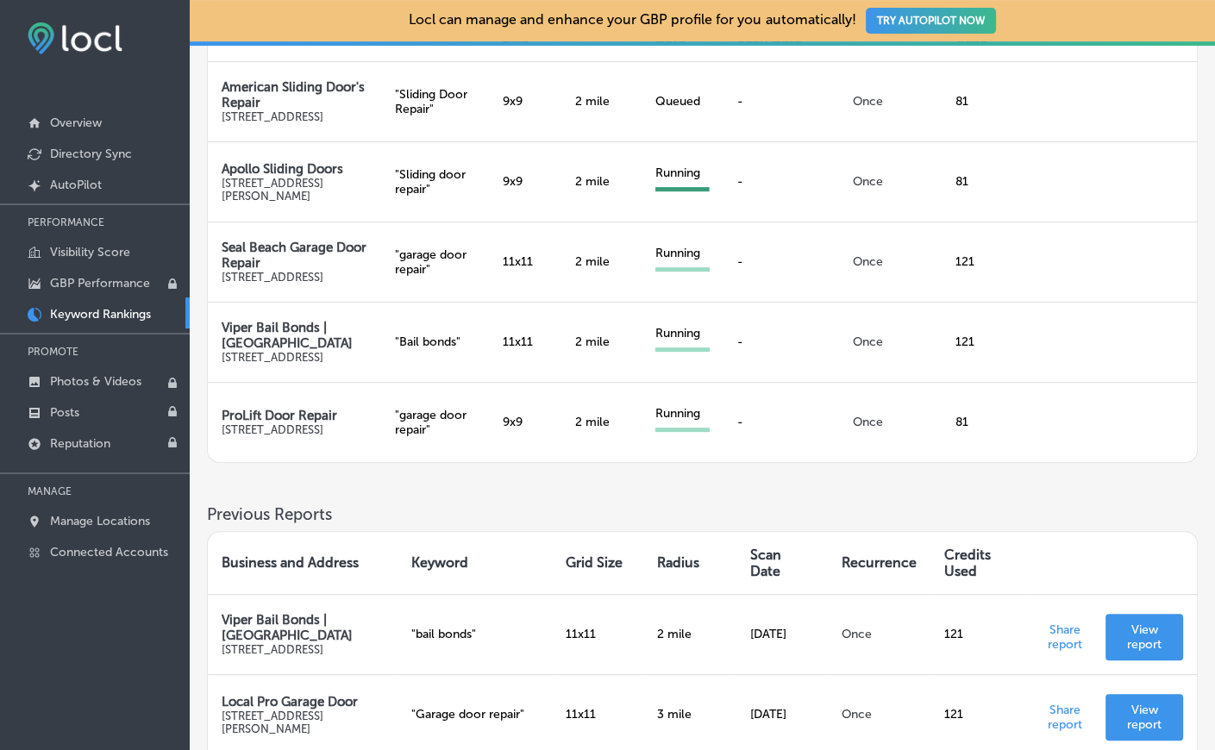
scroll to position [497, 0]
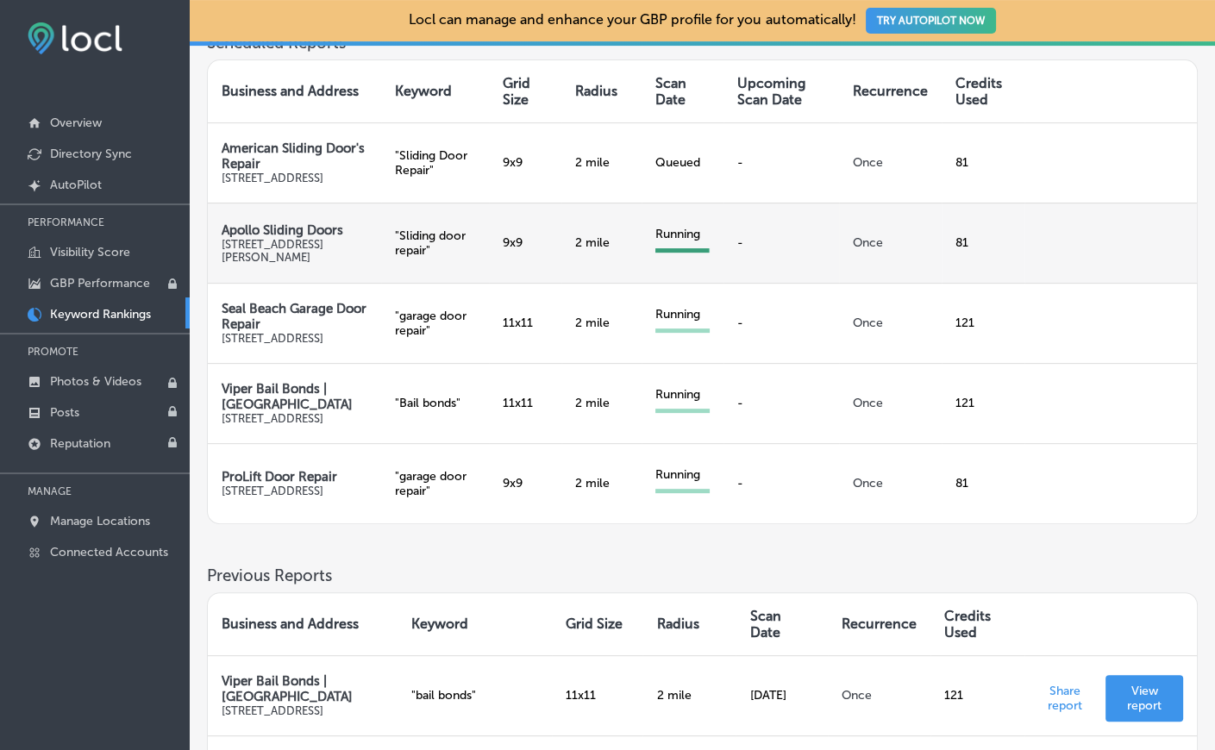
click at [687, 281] on td "Running" at bounding box center [682, 243] width 82 height 80
click at [685, 253] on div "Running" at bounding box center [682, 240] width 54 height 26
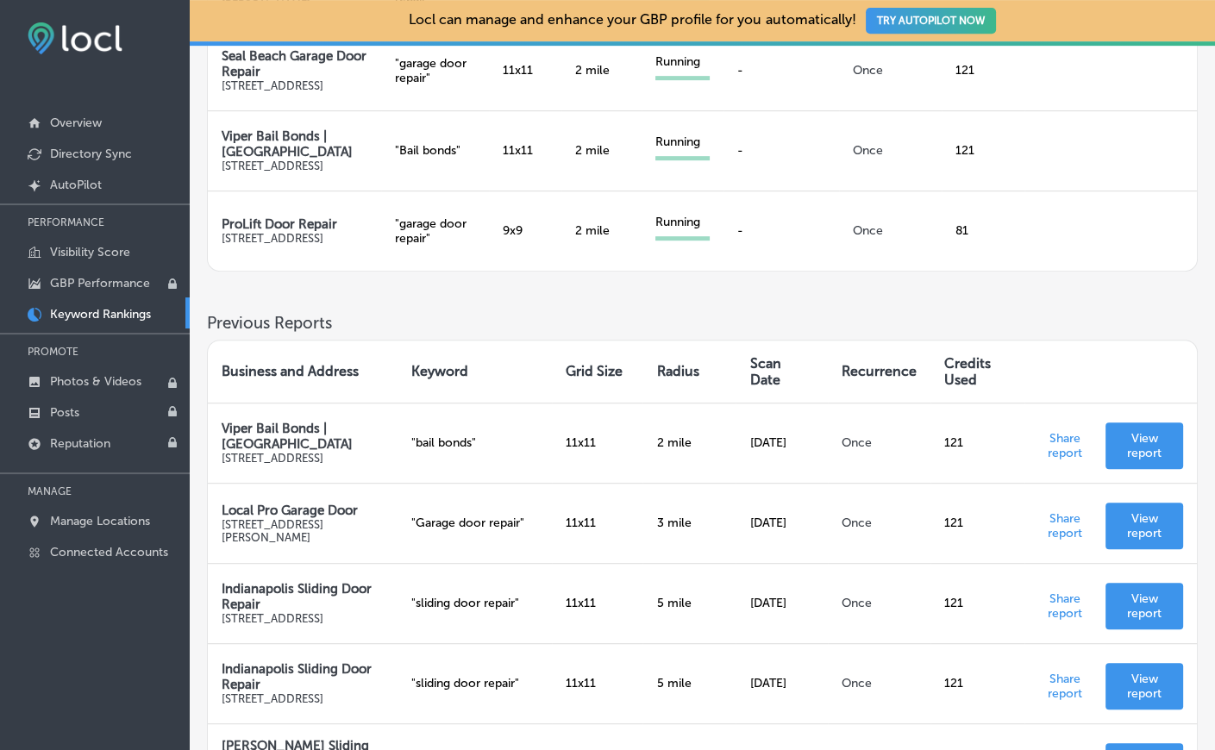
scroll to position [893, 0]
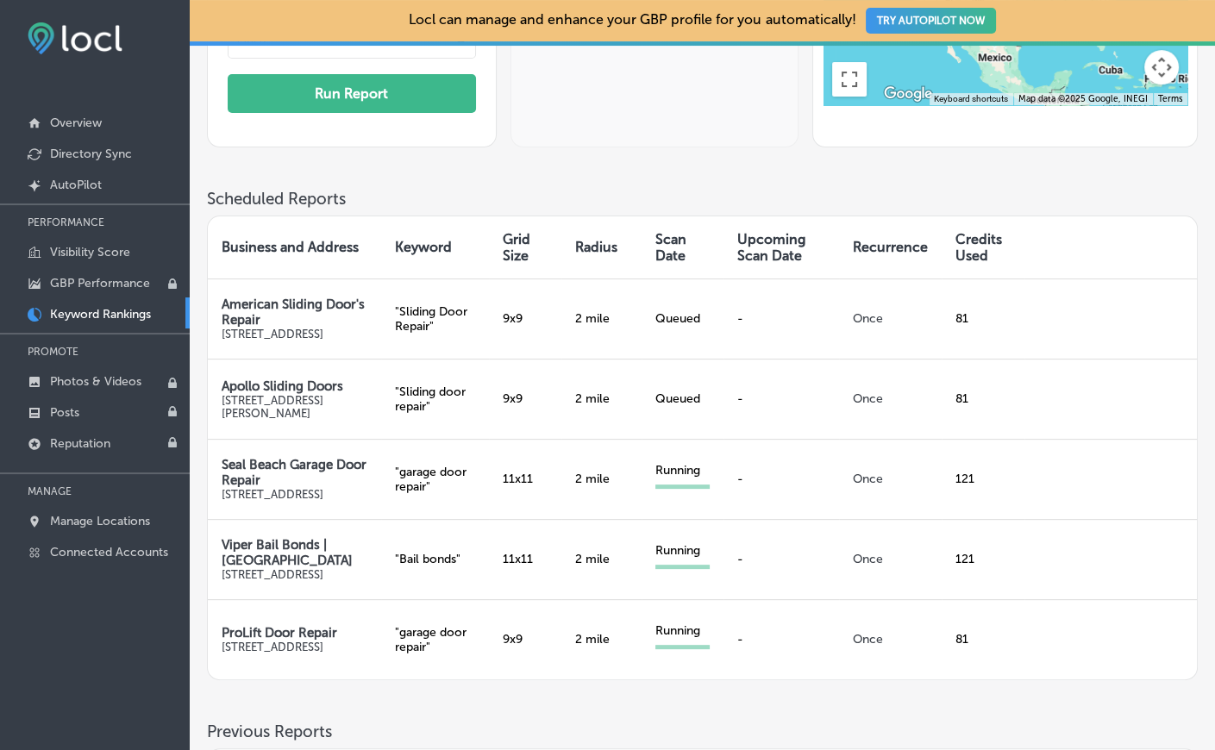
scroll to position [397, 0]
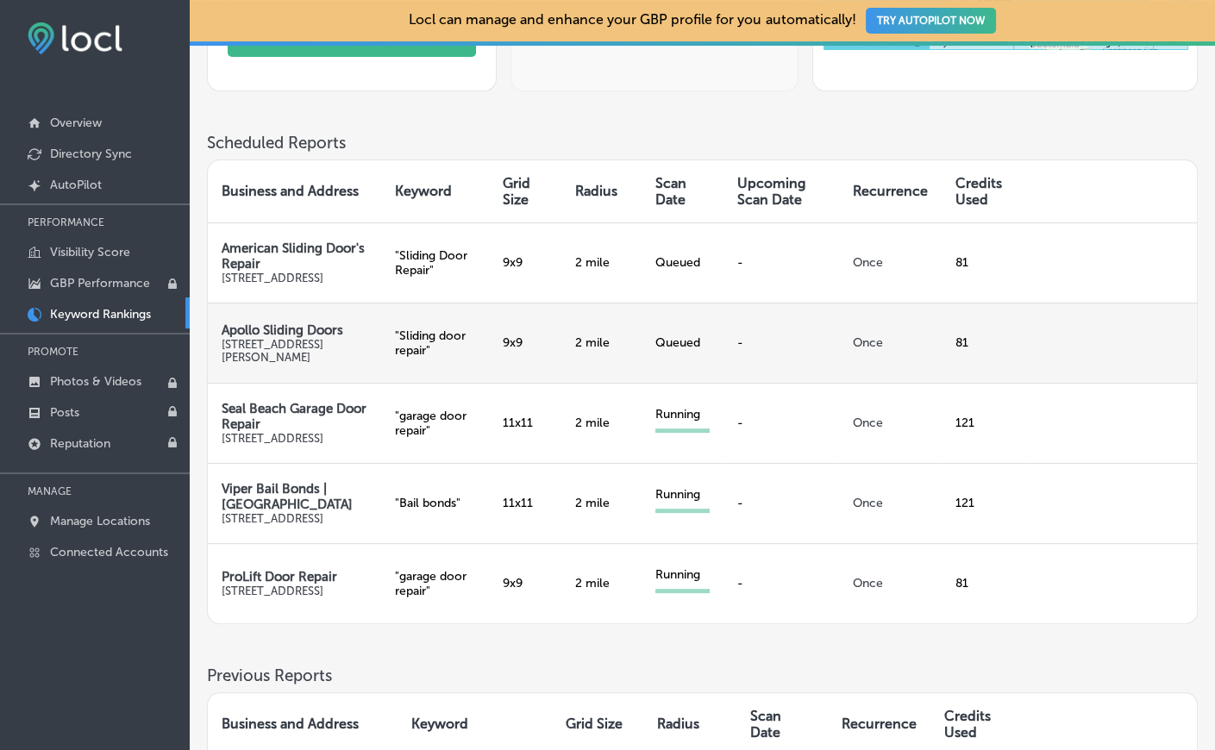
click at [709, 375] on td "Queued" at bounding box center [682, 343] width 82 height 80
click at [685, 350] on div "Queued" at bounding box center [682, 342] width 54 height 15
click at [703, 361] on td "Queued" at bounding box center [682, 343] width 82 height 80
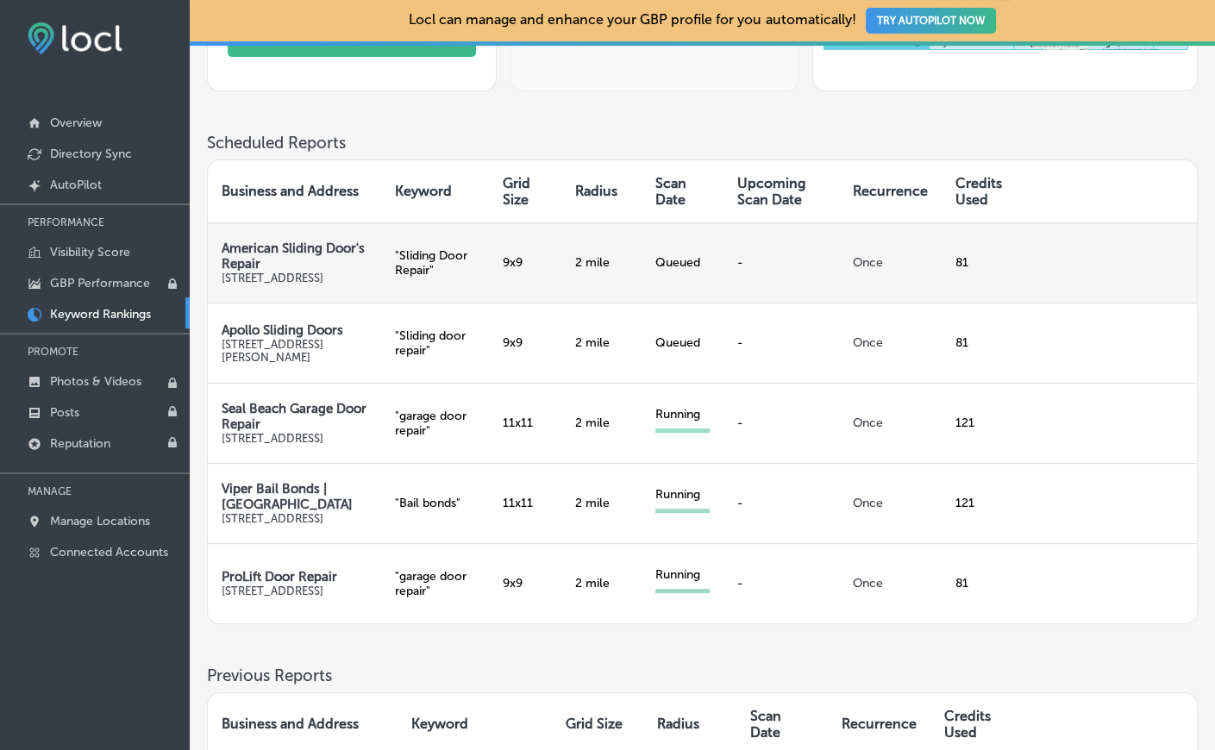
click at [641, 303] on td "Queued" at bounding box center [682, 262] width 82 height 80
click at [566, 303] on td "2 mile" at bounding box center [601, 262] width 80 height 80
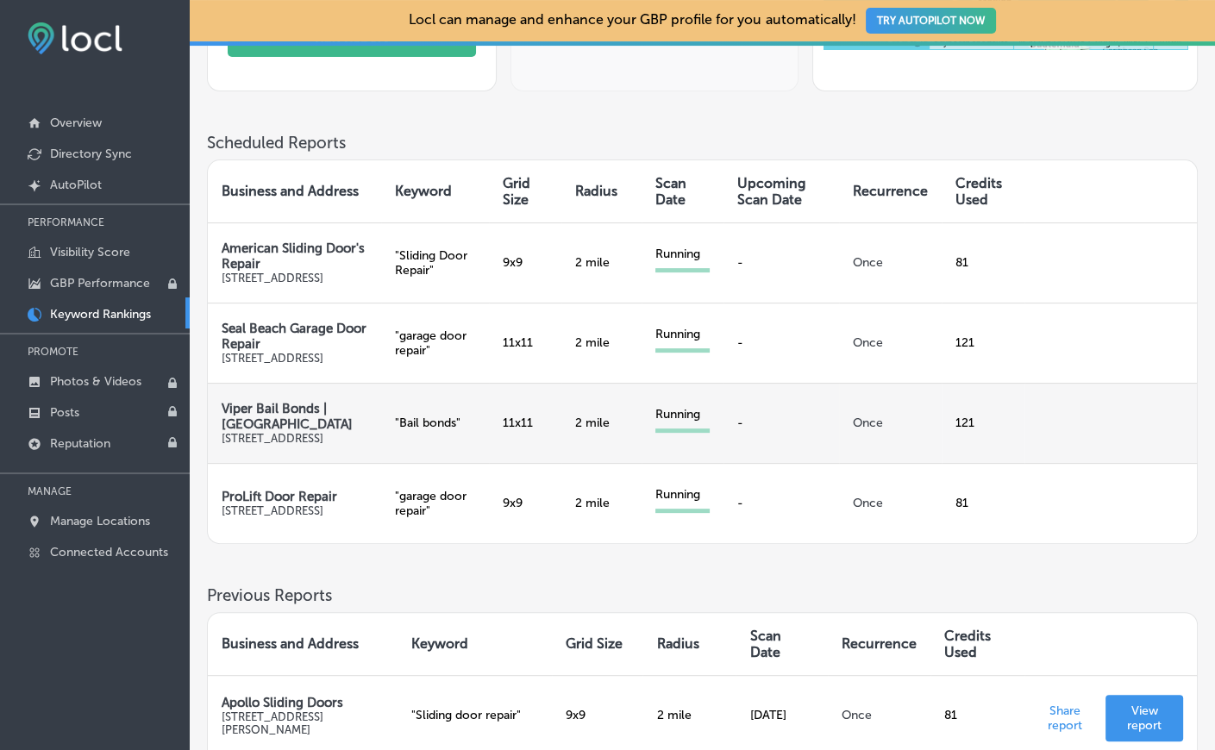
scroll to position [794, 0]
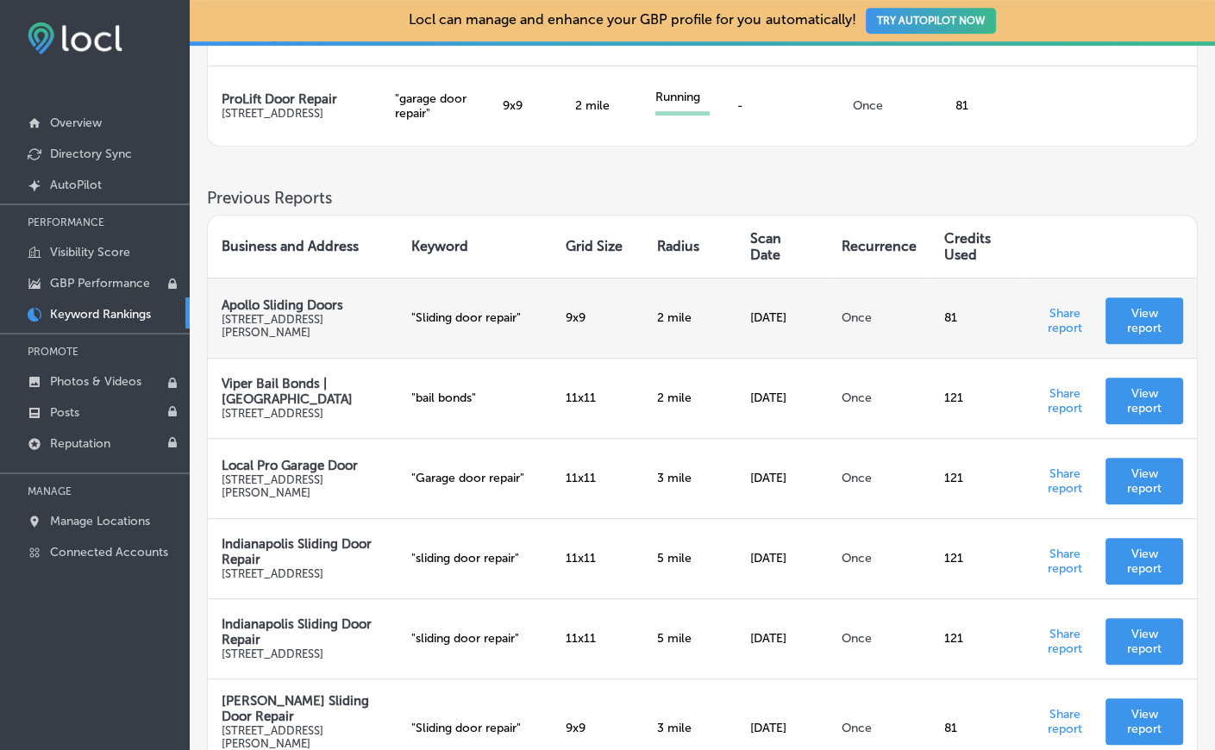
click at [1133, 335] on p "View report" at bounding box center [1144, 320] width 50 height 29
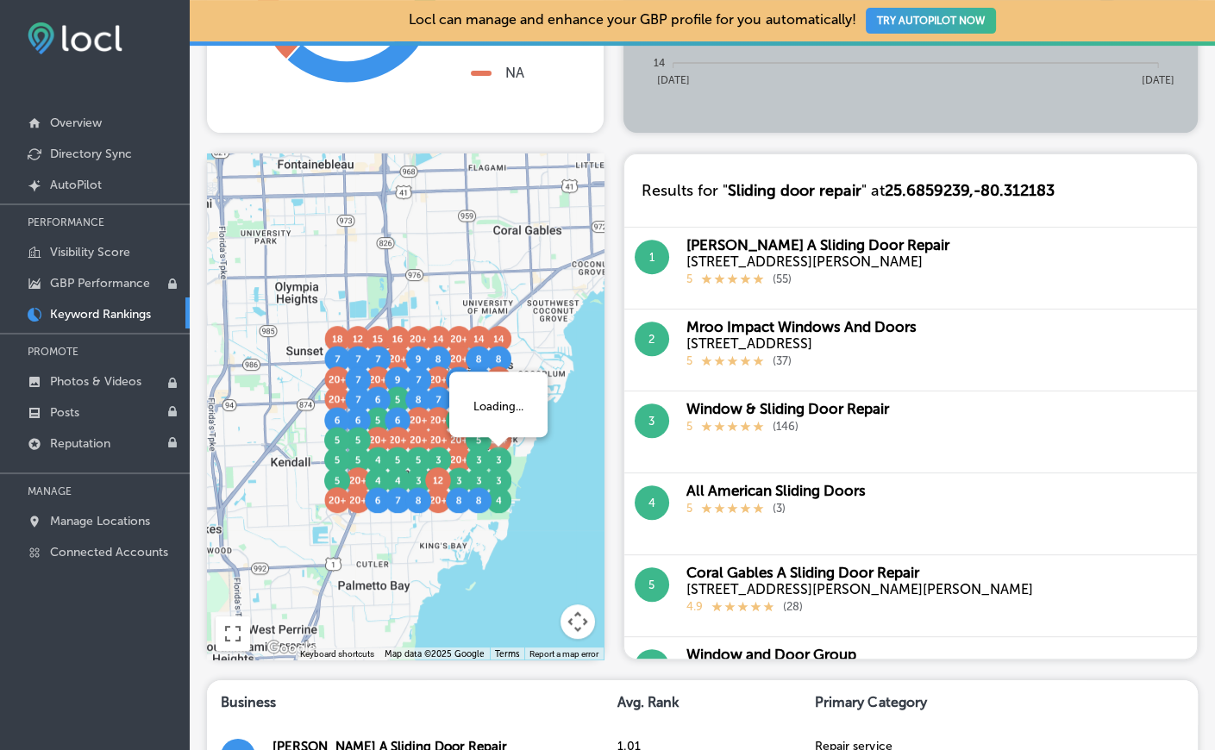
click at [498, 464] on img at bounding box center [498, 460] width 26 height 26
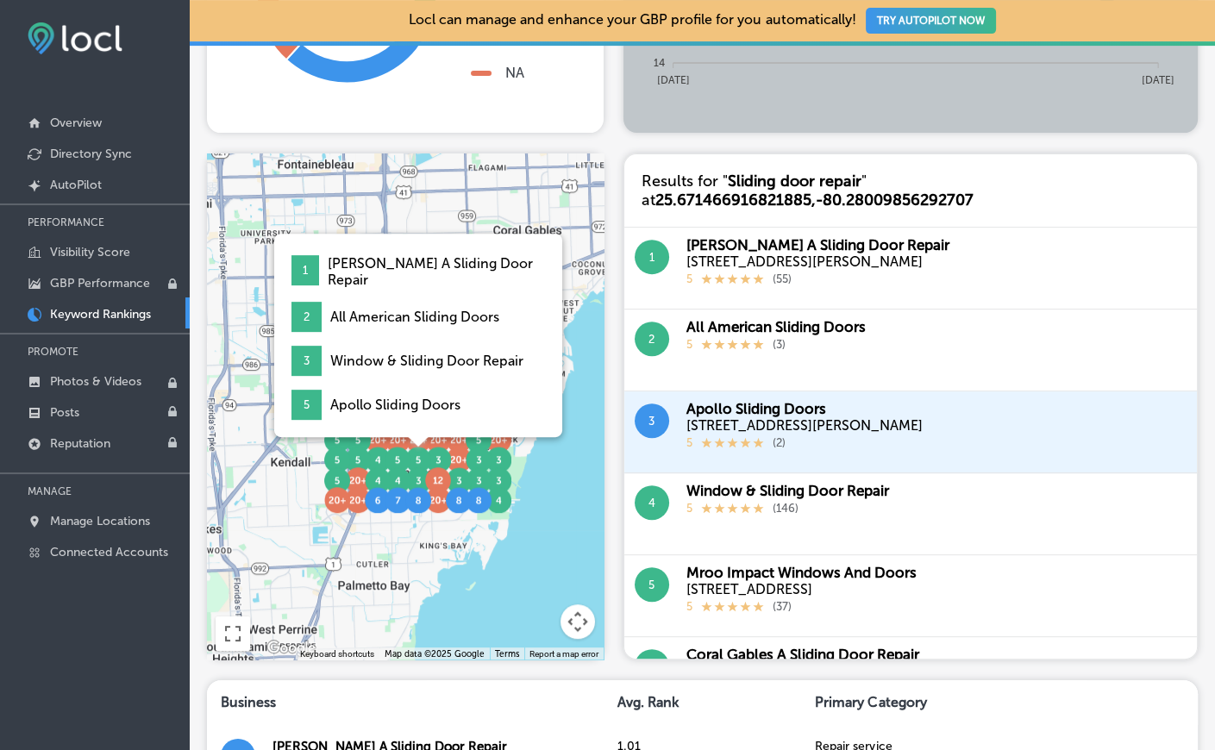
click at [416, 459] on img at bounding box center [418, 460] width 26 height 26
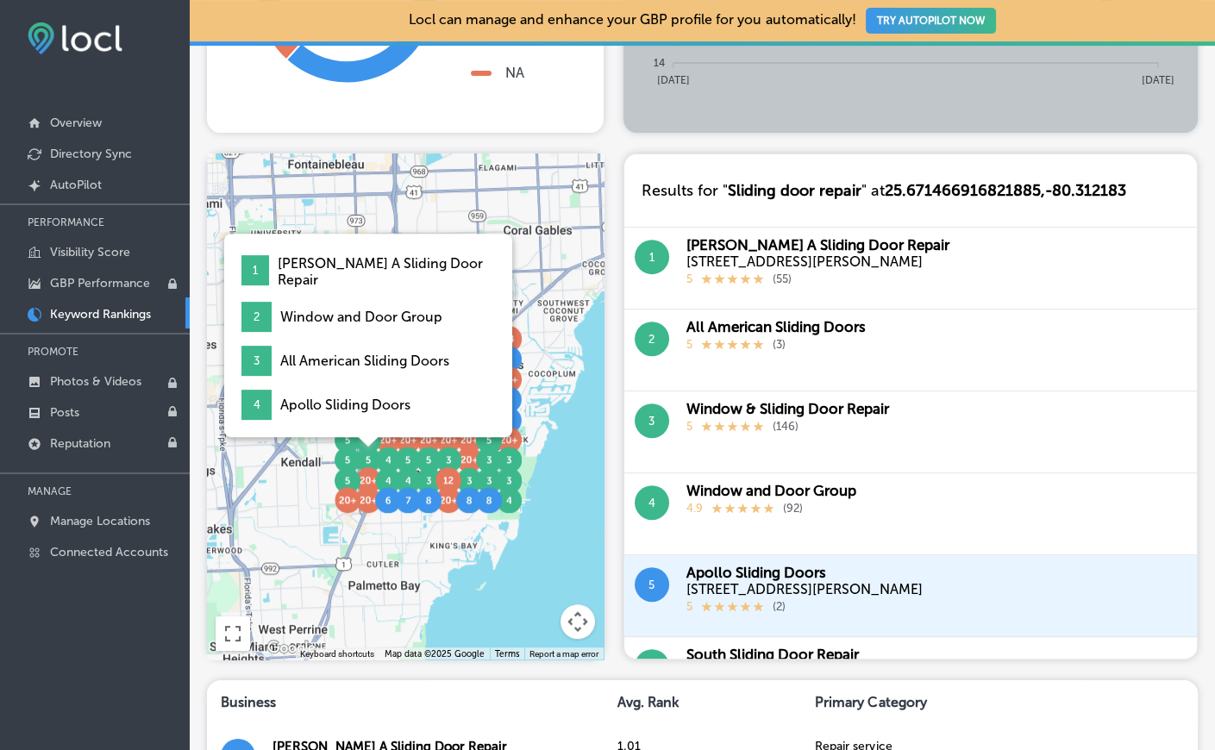
click at [366, 462] on img at bounding box center [368, 460] width 26 height 26
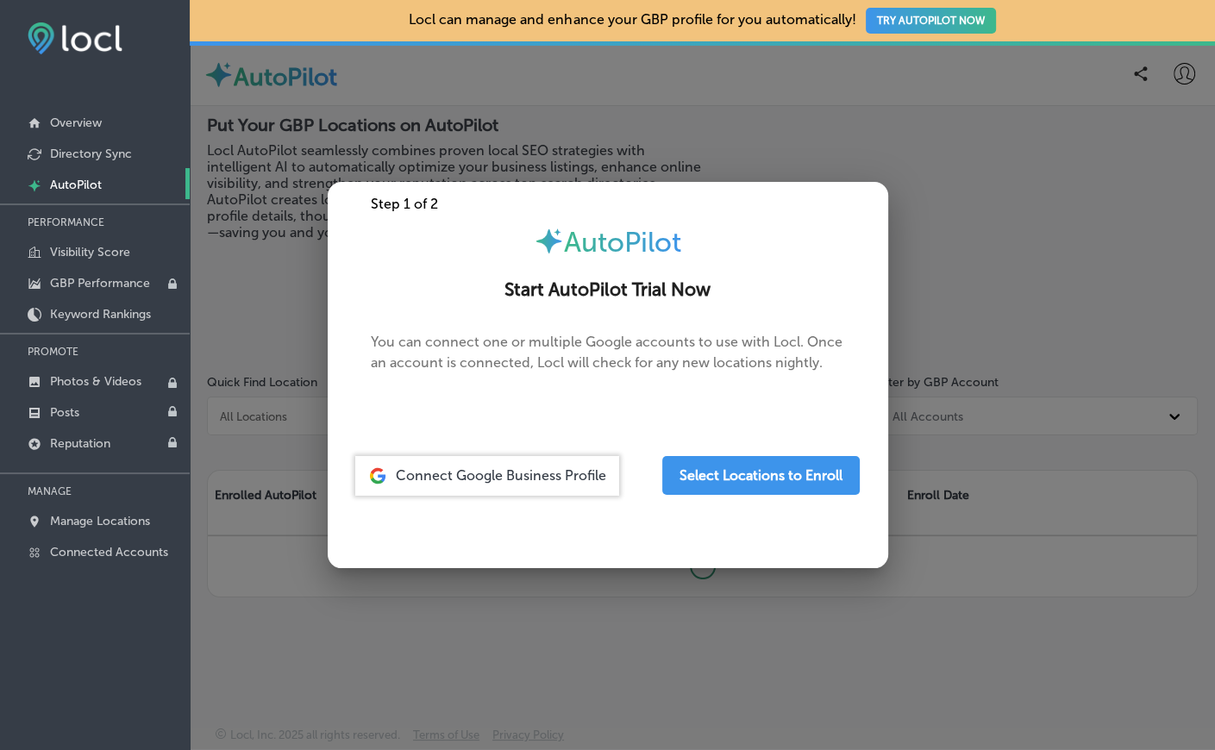
click at [878, 209] on div "Step 1 of 2" at bounding box center [608, 204] width 560 height 16
click at [949, 217] on div at bounding box center [607, 375] width 1215 height 750
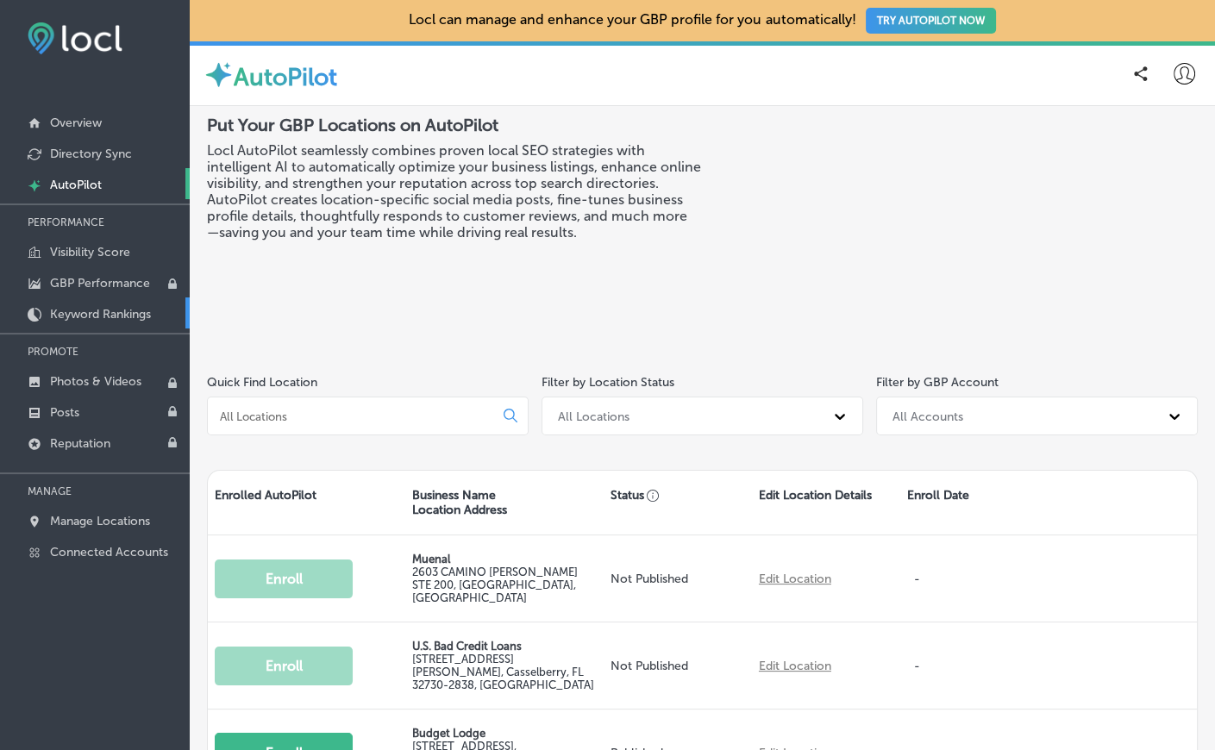
click at [78, 315] on p "Keyword Rankings" at bounding box center [100, 314] width 101 height 15
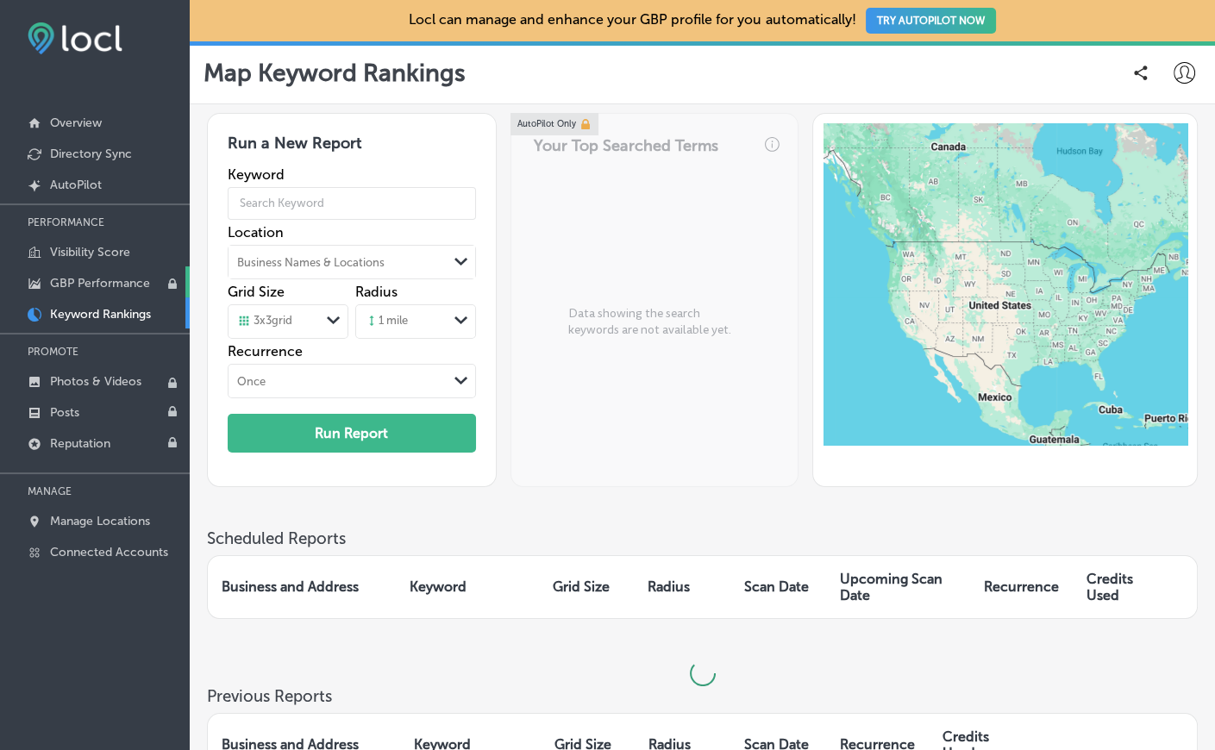
click at [86, 284] on p "GBP Performance" at bounding box center [100, 283] width 100 height 15
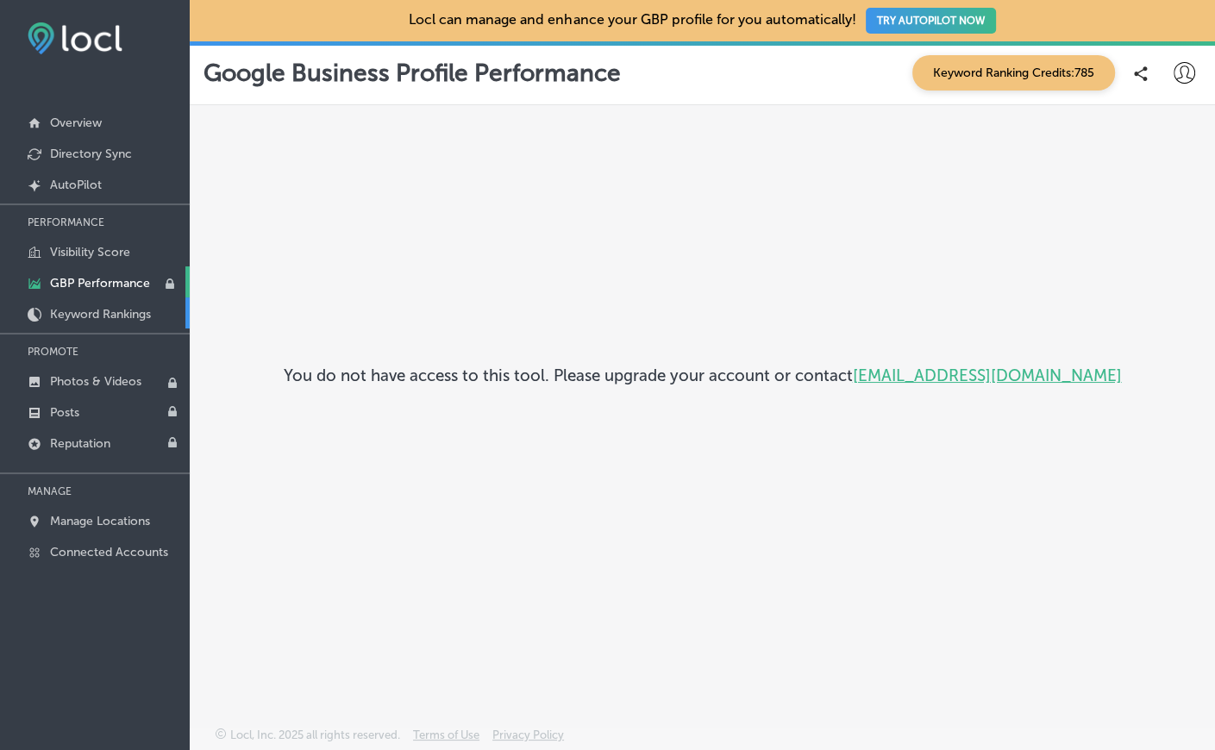
click at [88, 313] on p "Keyword Rankings" at bounding box center [100, 314] width 101 height 15
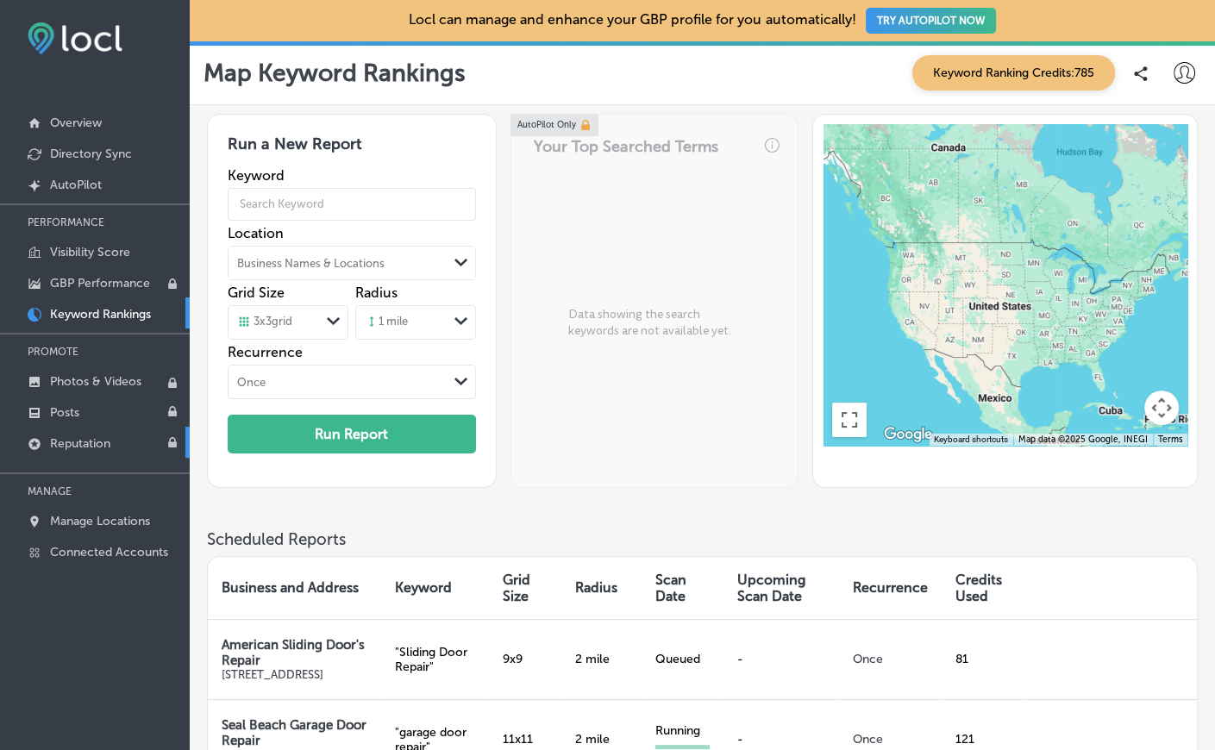
click at [72, 450] on link "Reputation" at bounding box center [95, 442] width 190 height 31
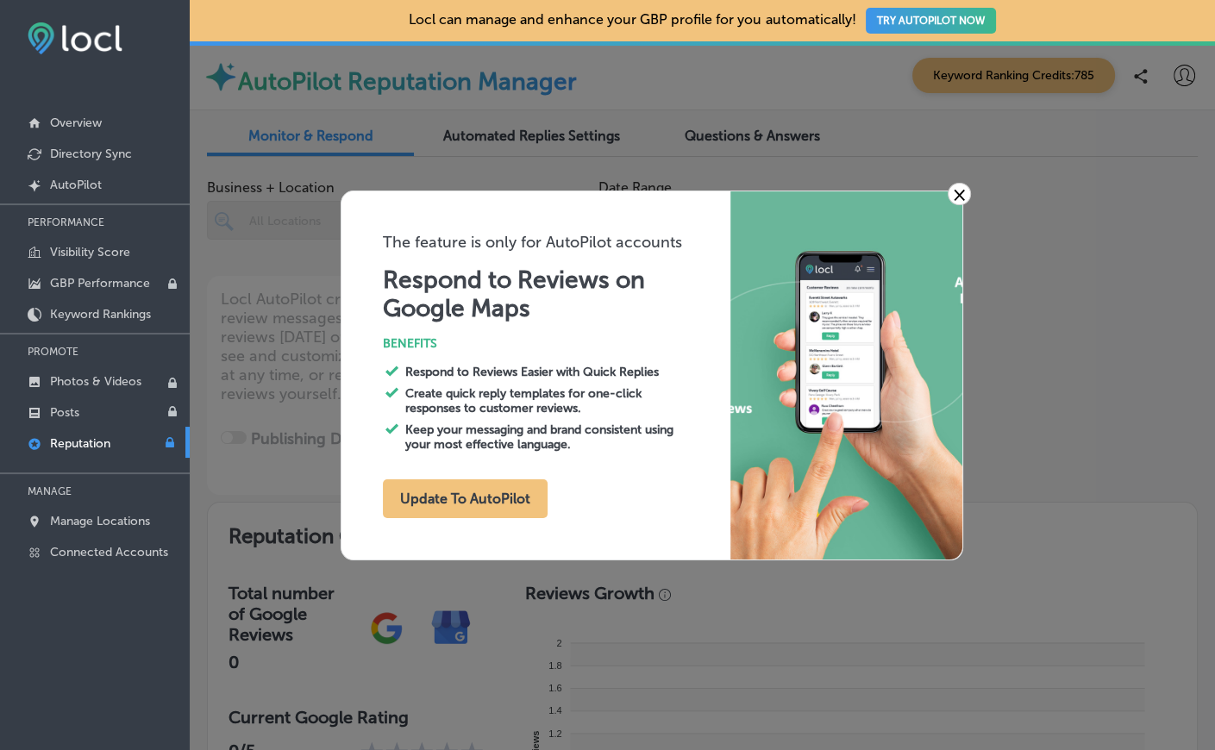
click at [966, 193] on link "×" at bounding box center [958, 194] width 23 height 22
type textarea "x"
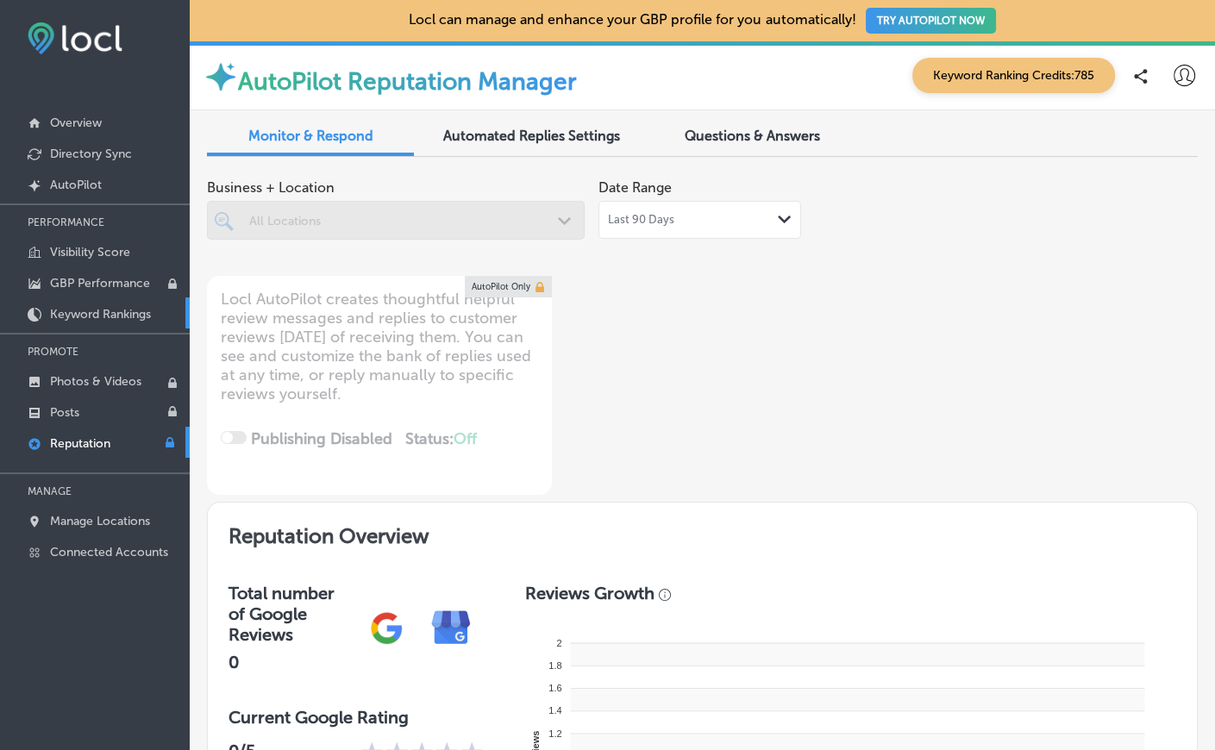
click at [88, 307] on p "Keyword Rankings" at bounding box center [100, 314] width 101 height 15
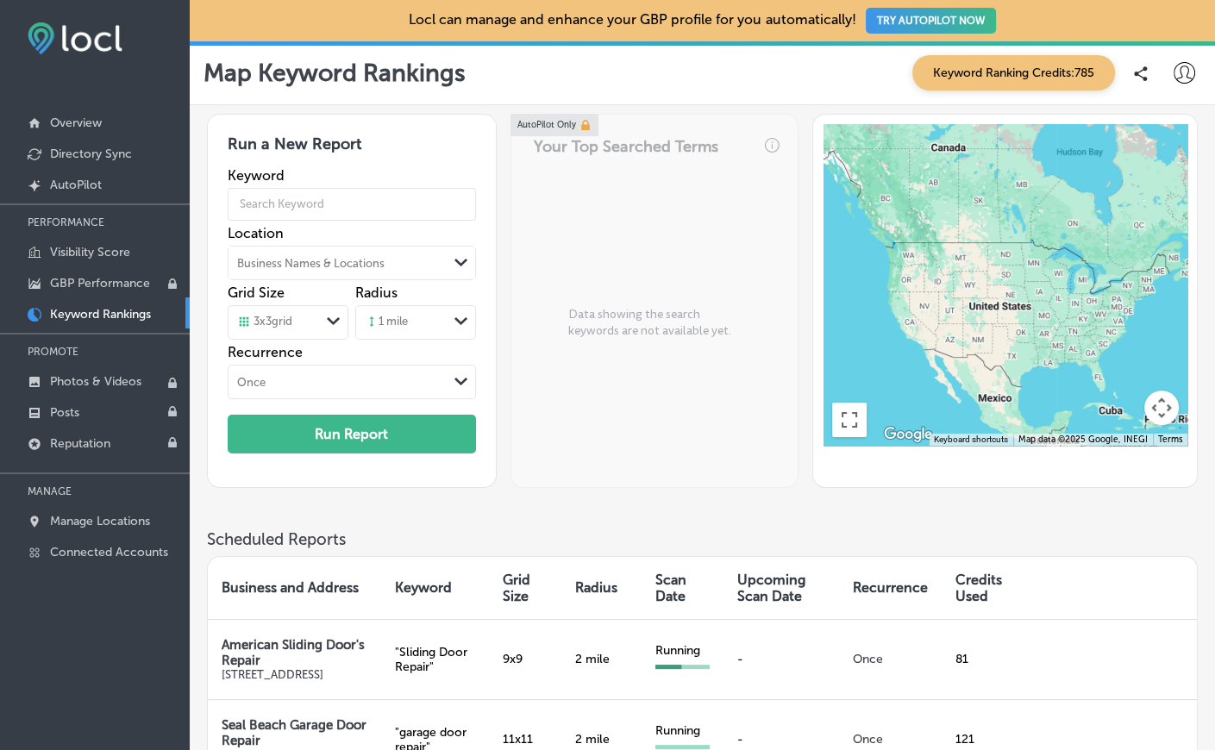
click at [589, 277] on div "AutoPilot Only Your Top Searched Terms Data showing the search keywords are not…" at bounding box center [654, 301] width 288 height 374
click at [586, 266] on div "AutoPilot Only Your Top Searched Terms Data showing the search keywords are not…" at bounding box center [654, 301] width 288 height 374
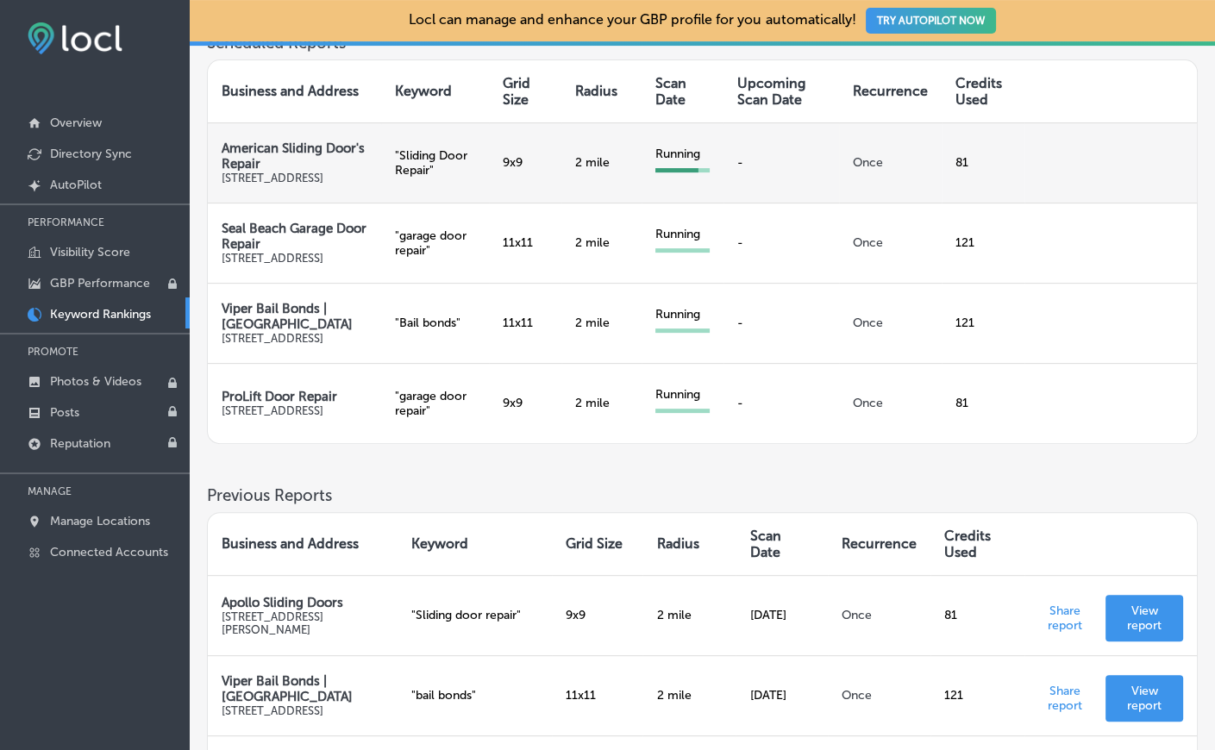
scroll to position [397, 0]
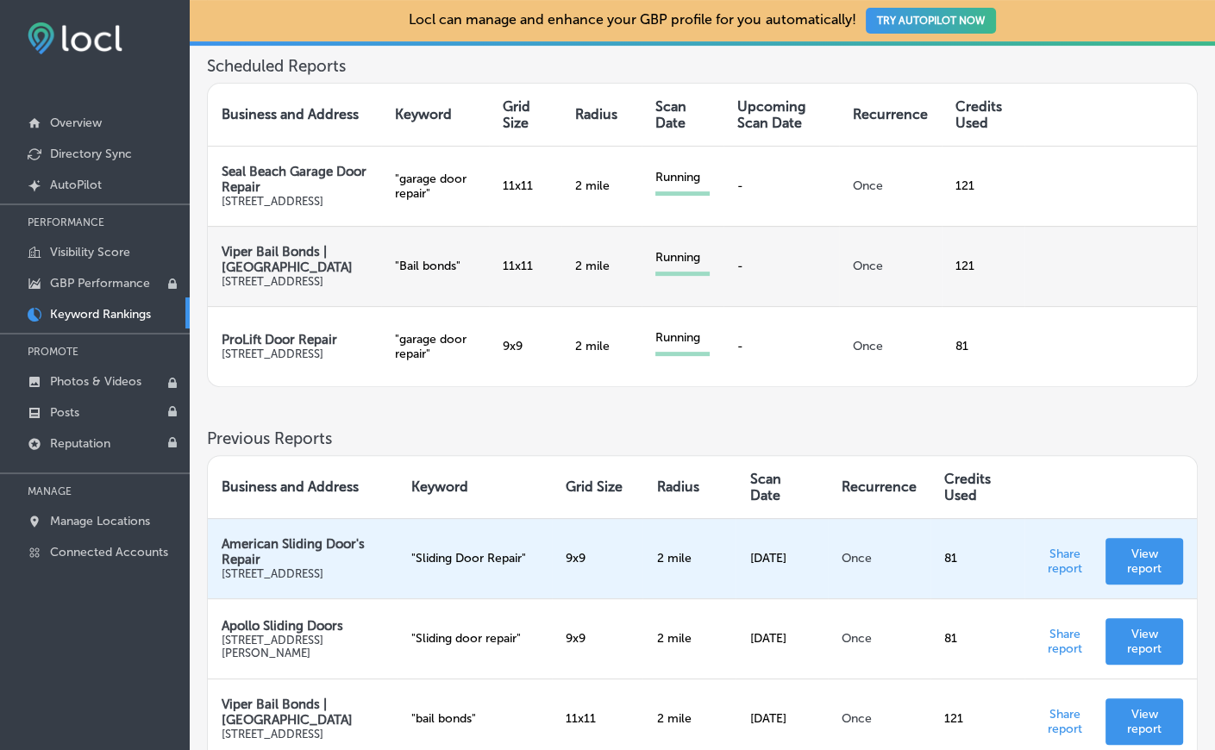
scroll to position [596, 0]
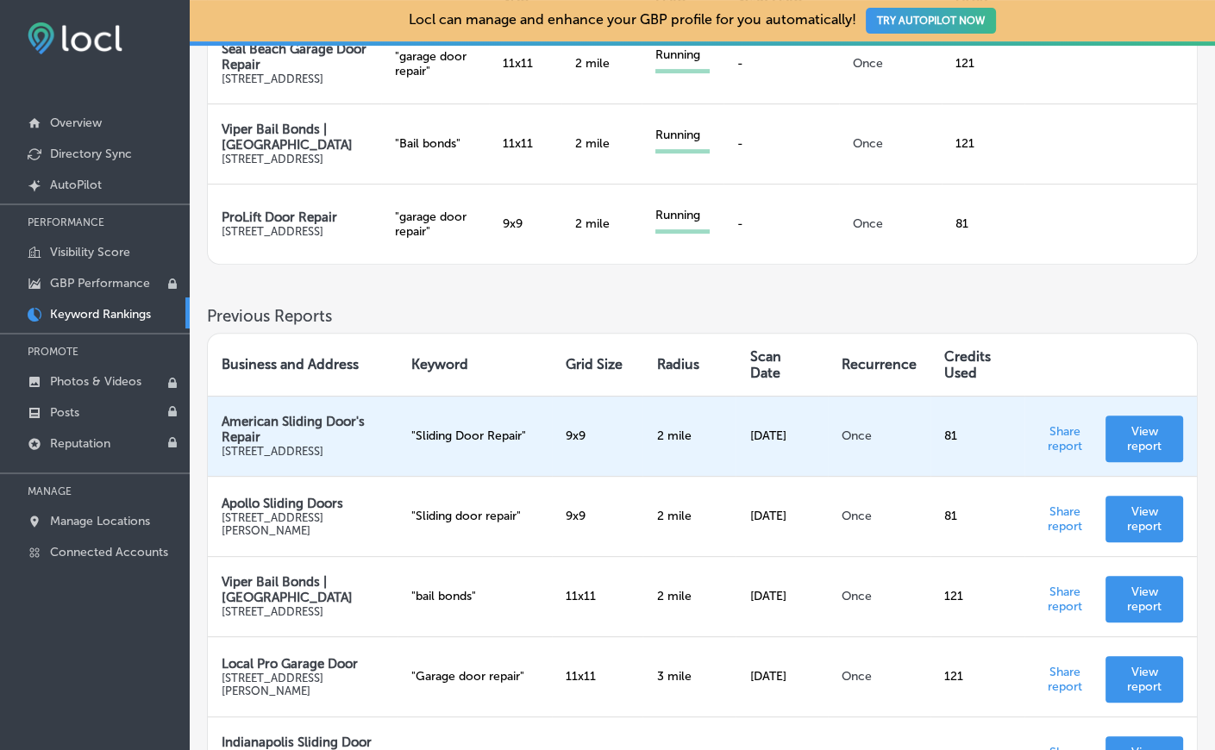
click at [1147, 453] on p "View report" at bounding box center [1144, 438] width 50 height 29
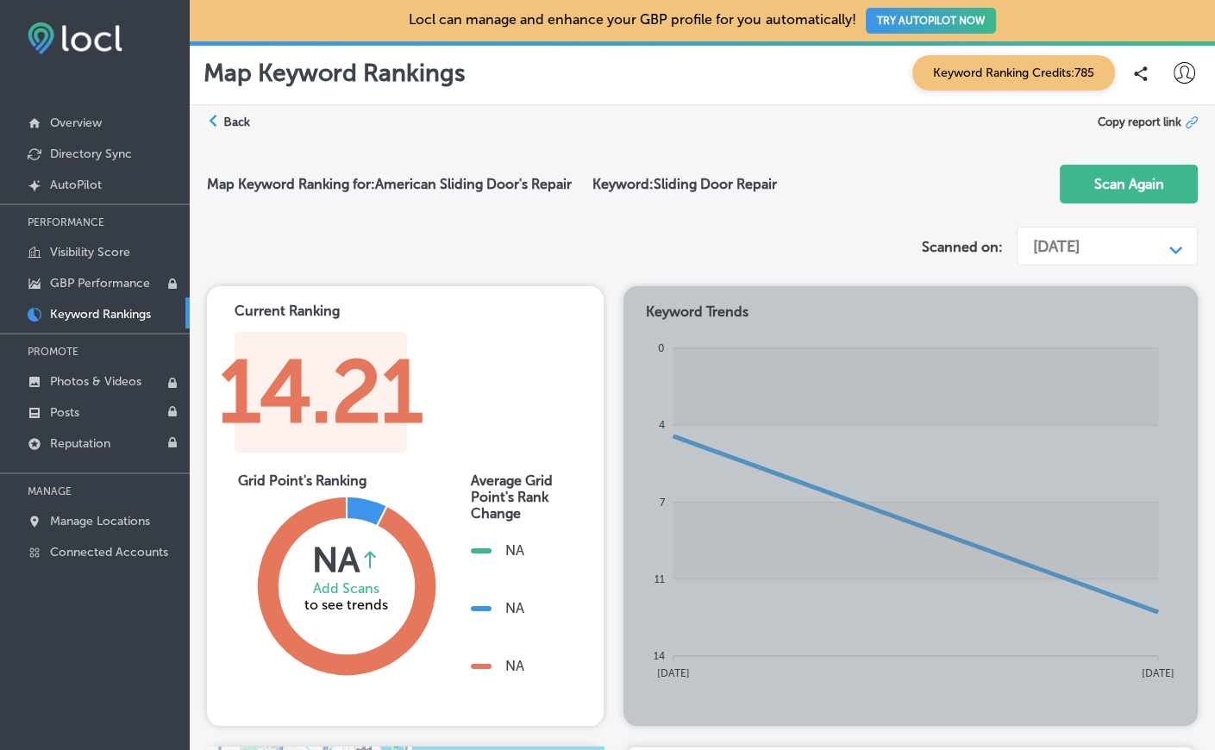
click at [447, 299] on div "Current Ranking 14.21 Grid Point's Ranking NA Average rank change between curre…" at bounding box center [405, 506] width 397 height 440
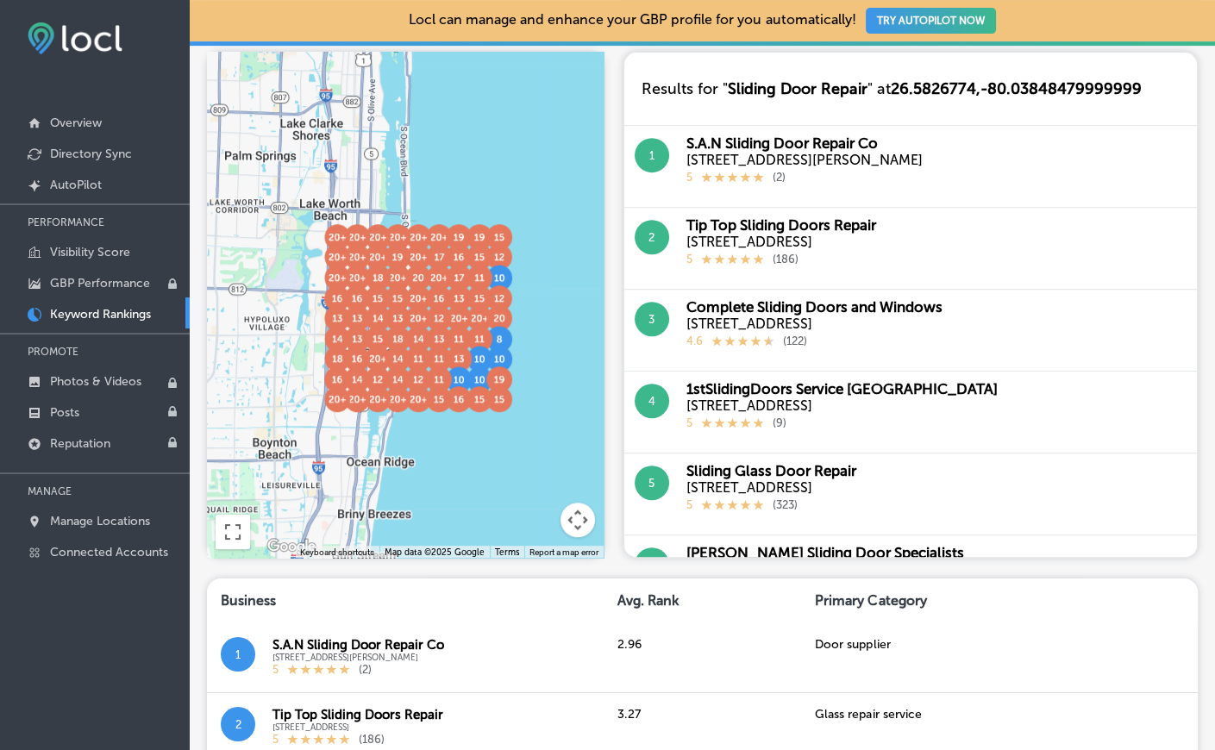
click at [661, 154] on button "1" at bounding box center [652, 155] width 34 height 34
drag, startPoint x: 680, startPoint y: 146, endPoint x: 936, endPoint y: 151, distance: 256.1
click at [936, 151] on div "1 S.A.N Sliding Door Repair Co 1804 S Dixie Hwy, Lantana, FL 33462 5 ( 2 )" at bounding box center [910, 167] width 572 height 82
click at [942, 169] on div "1 S.A.N Sliding Door Repair Co 1804 S Dixie Hwy, Lantana, FL 33462 5 ( 2 )" at bounding box center [910, 167] width 572 height 82
click at [885, 190] on div "S.A.N Sliding Door Repair Co 1804 S Dixie Hwy, Lantana, FL 33462 5 ( 2 )" at bounding box center [804, 166] width 236 height 64
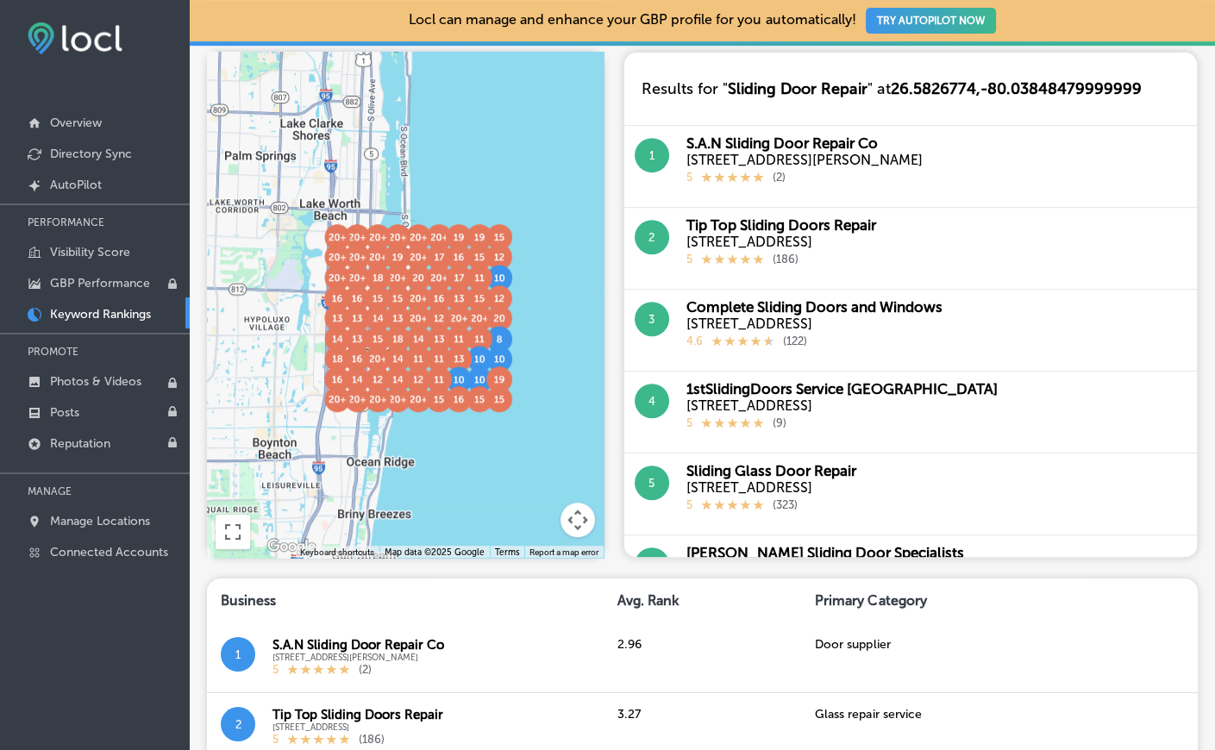
click at [847, 179] on div "5 ( 2 )" at bounding box center [804, 177] width 236 height 18
click at [822, 175] on div "5 ( 2 )" at bounding box center [804, 177] width 236 height 18
click at [870, 143] on div "S.A.N Sliding Door Repair Co" at bounding box center [804, 142] width 236 height 17
